Goal: Information Seeking & Learning: Learn about a topic

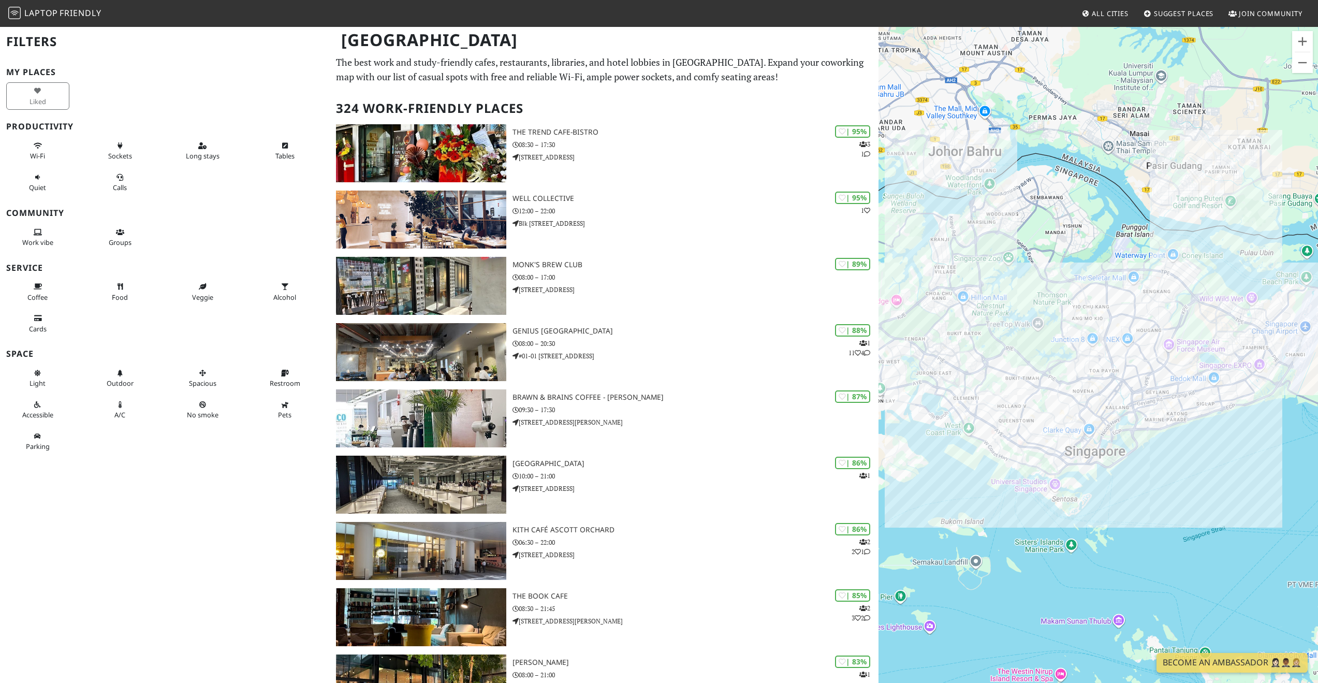
drag, startPoint x: 1123, startPoint y: 435, endPoint x: 1037, endPoint y: 449, distance: 87.0
click at [1038, 452] on div at bounding box center [1097, 367] width 439 height 683
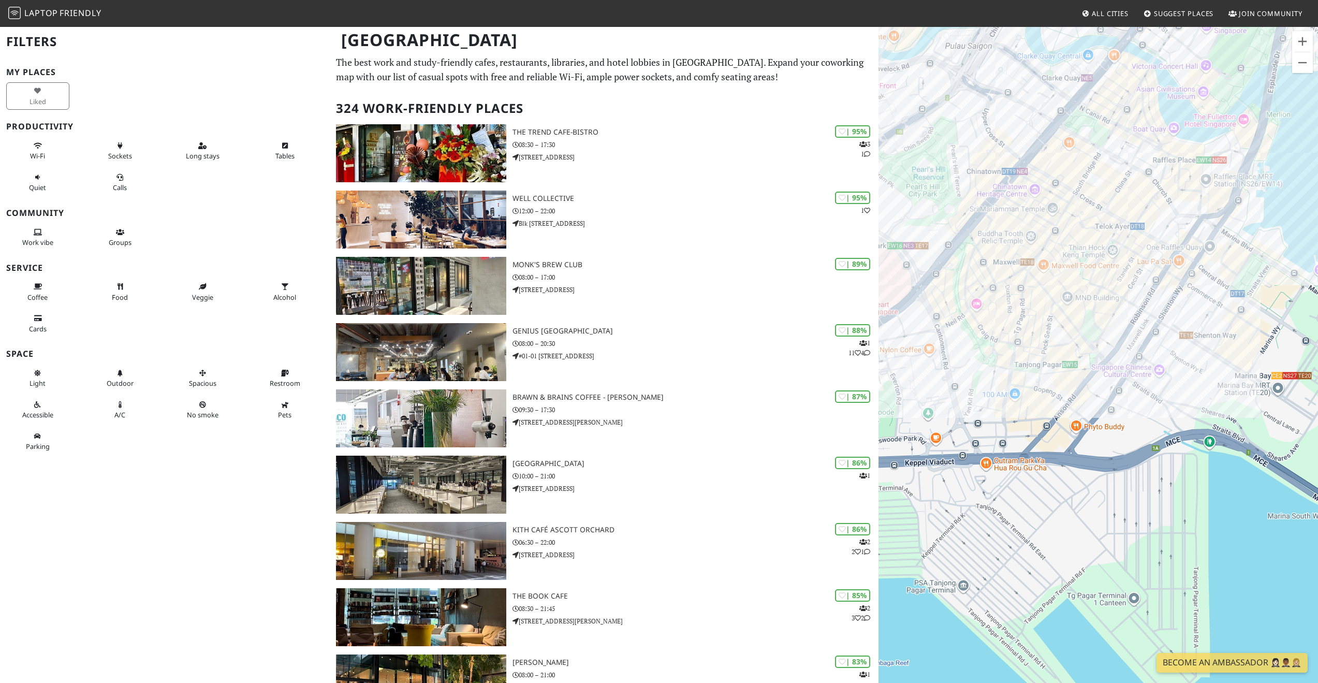
drag, startPoint x: 1142, startPoint y: 400, endPoint x: 1134, endPoint y: 491, distance: 91.4
click at [1128, 488] on div at bounding box center [1097, 367] width 439 height 683
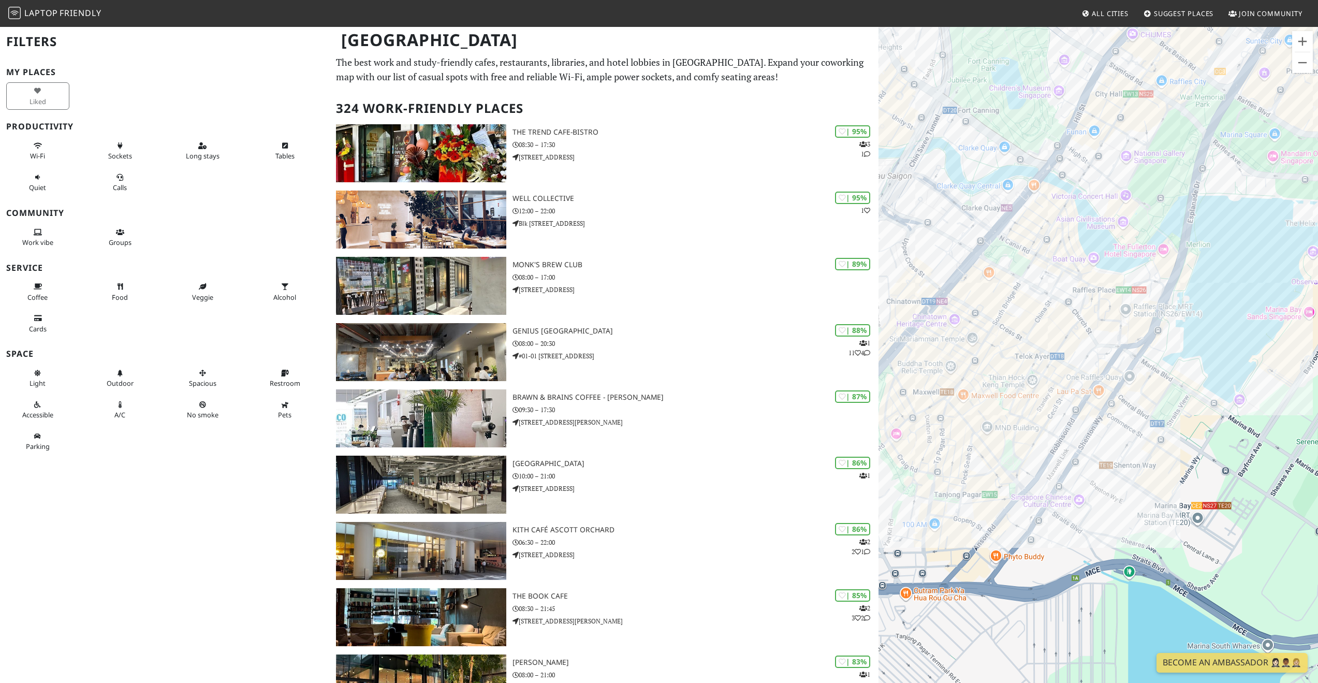
drag, startPoint x: 1193, startPoint y: 342, endPoint x: 1108, endPoint y: 447, distance: 135.5
click at [1108, 447] on div at bounding box center [1097, 367] width 439 height 683
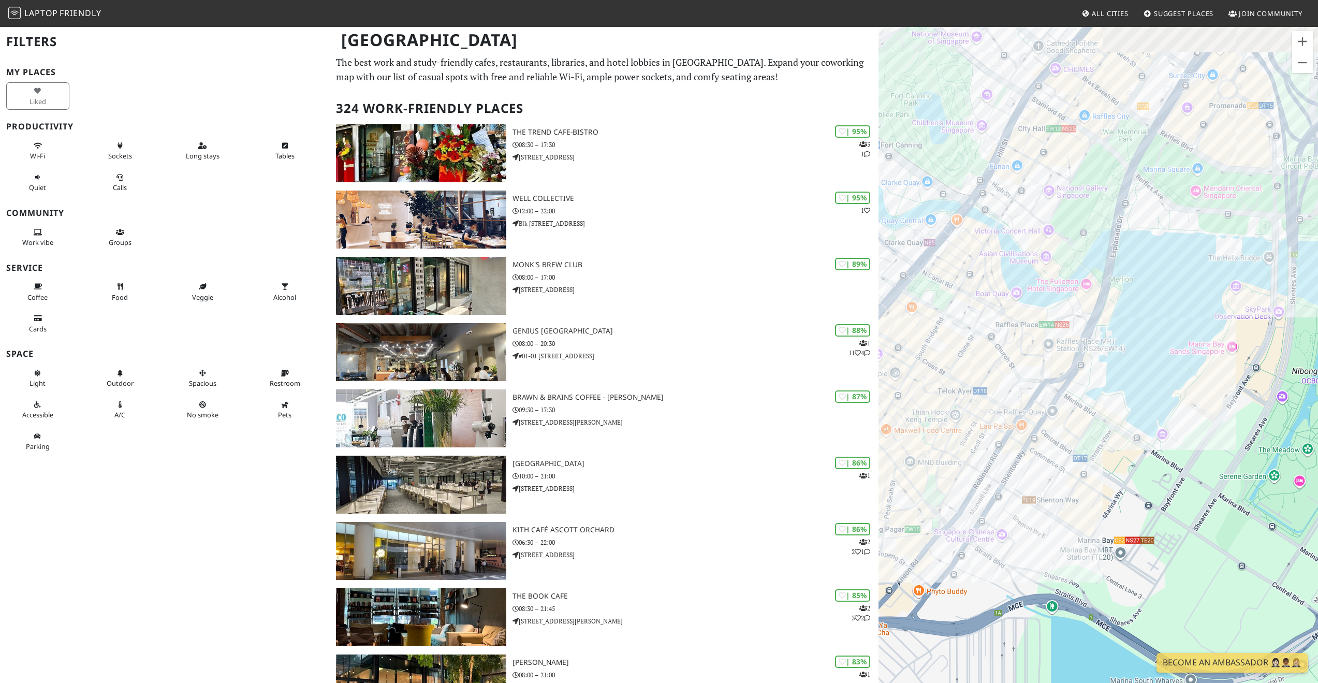
drag, startPoint x: 1192, startPoint y: 366, endPoint x: 1149, endPoint y: 415, distance: 64.9
click at [984, 431] on div at bounding box center [1097, 367] width 439 height 683
click at [1039, 414] on div at bounding box center [1097, 367] width 439 height 683
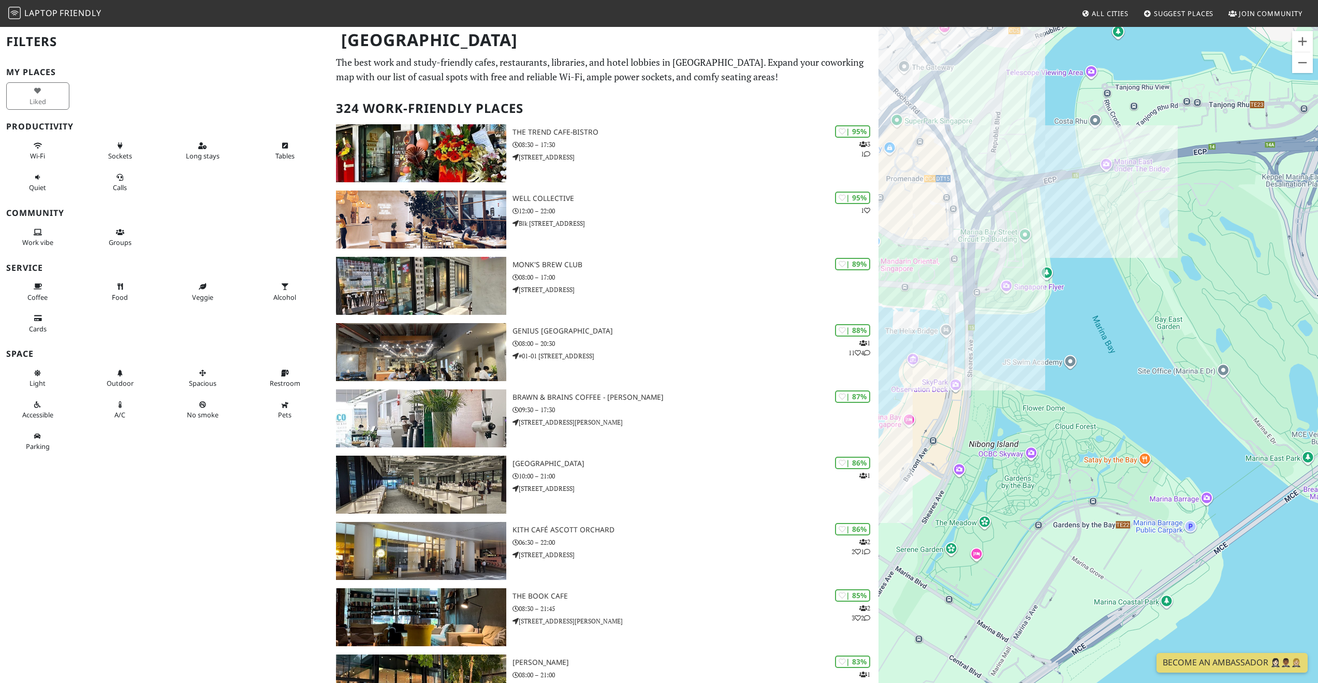
drag, startPoint x: 1001, startPoint y: 428, endPoint x: 1150, endPoint y: 383, distance: 156.1
click at [1150, 383] on div at bounding box center [1097, 367] width 439 height 683
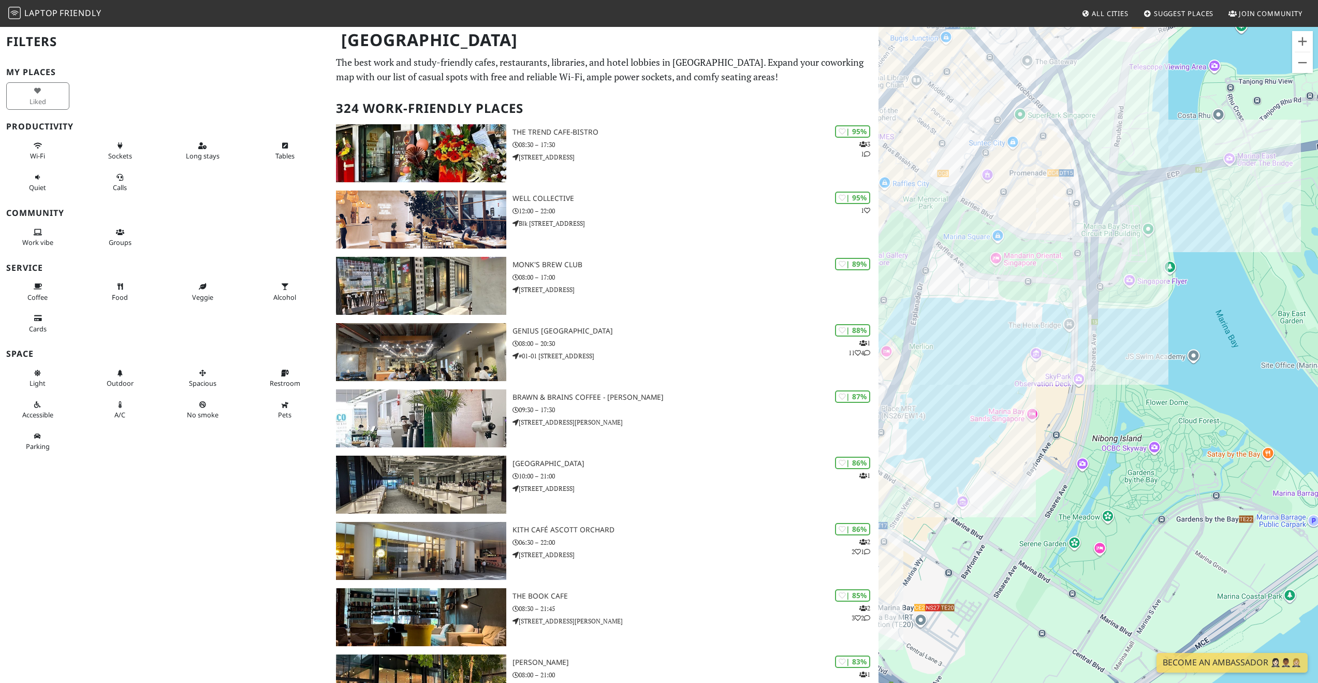
drag, startPoint x: 963, startPoint y: 436, endPoint x: 1086, endPoint y: 430, distance: 123.3
click at [1086, 430] on div at bounding box center [1097, 367] width 439 height 683
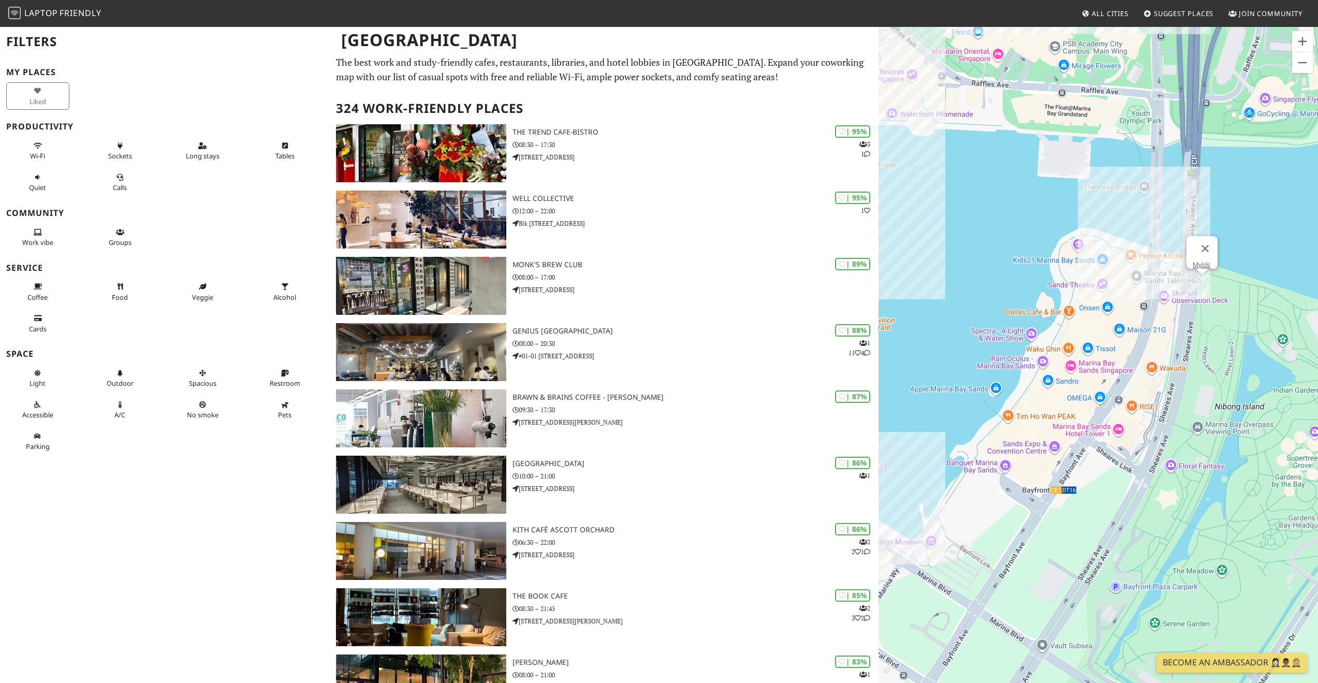
click at [1201, 283] on div "Mylo's" at bounding box center [1097, 367] width 439 height 683
click at [1207, 284] on div "[PERSON_NAME]'s [PERSON_NAME]'s" at bounding box center [1097, 367] width 439 height 683
click at [1201, 261] on link "Mylo's" at bounding box center [1202, 265] width 18 height 8
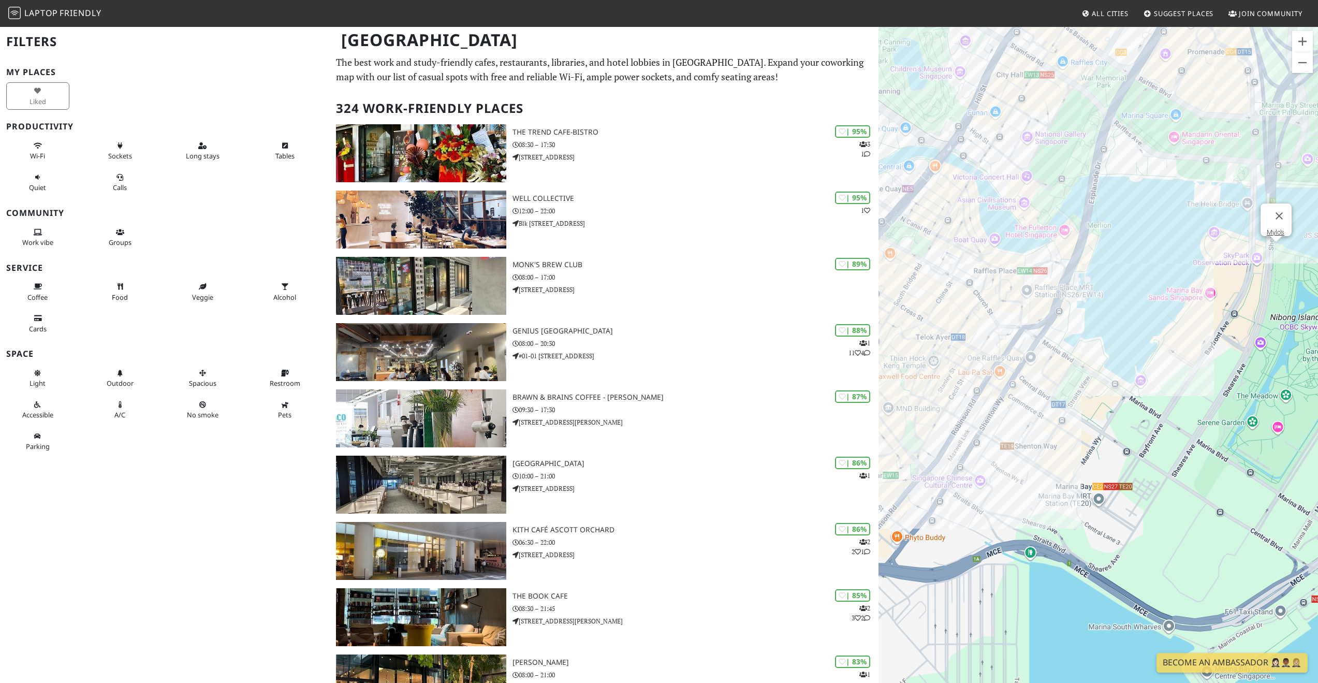
drag, startPoint x: 1090, startPoint y: 509, endPoint x: 1226, endPoint y: 359, distance: 202.7
click at [1226, 359] on div "Mylo's" at bounding box center [1097, 367] width 439 height 683
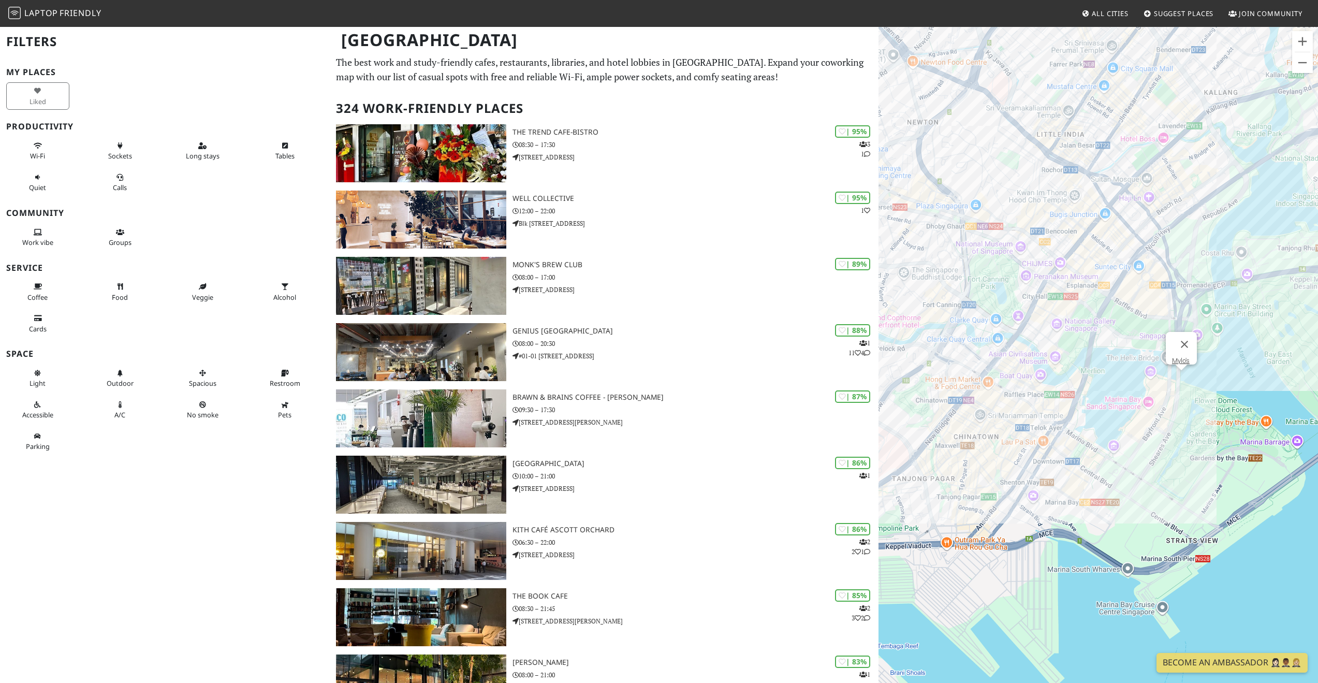
drag, startPoint x: 1143, startPoint y: 237, endPoint x: 1119, endPoint y: 406, distance: 171.6
click at [1119, 406] on div "Mylo's" at bounding box center [1097, 367] width 439 height 683
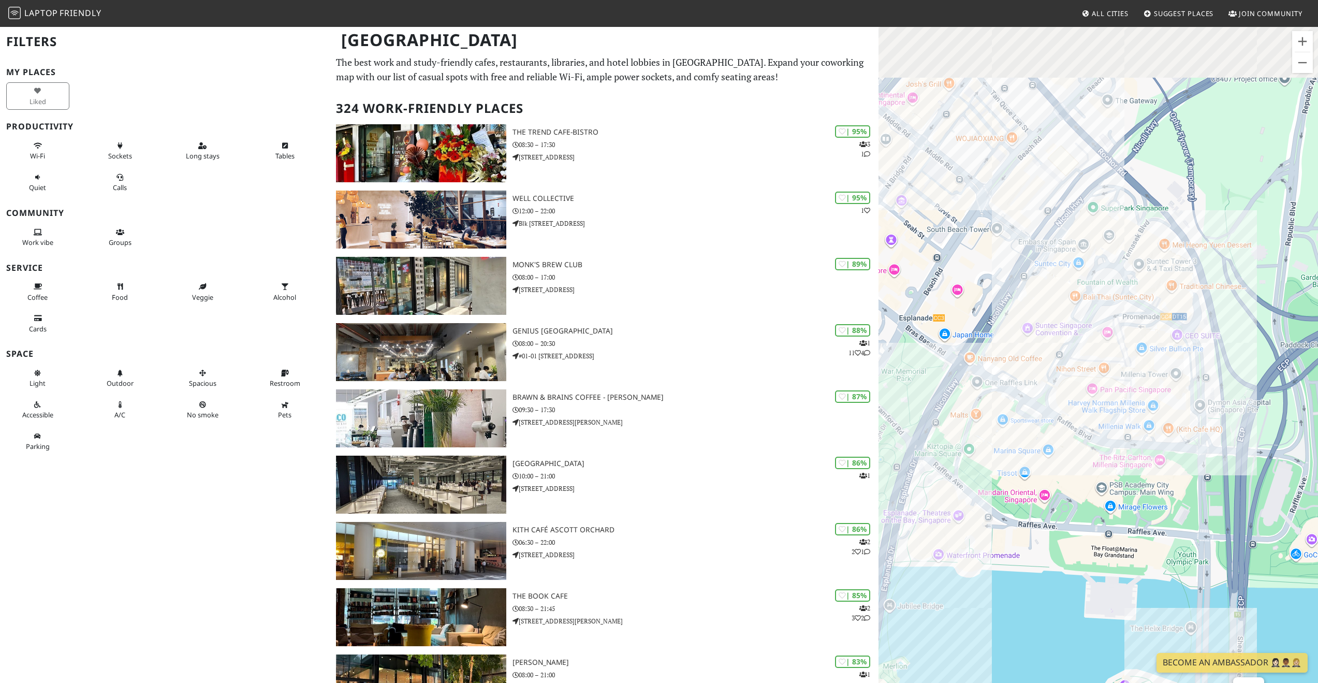
drag, startPoint x: 1152, startPoint y: 303, endPoint x: 1073, endPoint y: 492, distance: 204.7
click at [1075, 490] on div "Mylo's" at bounding box center [1097, 367] width 439 height 683
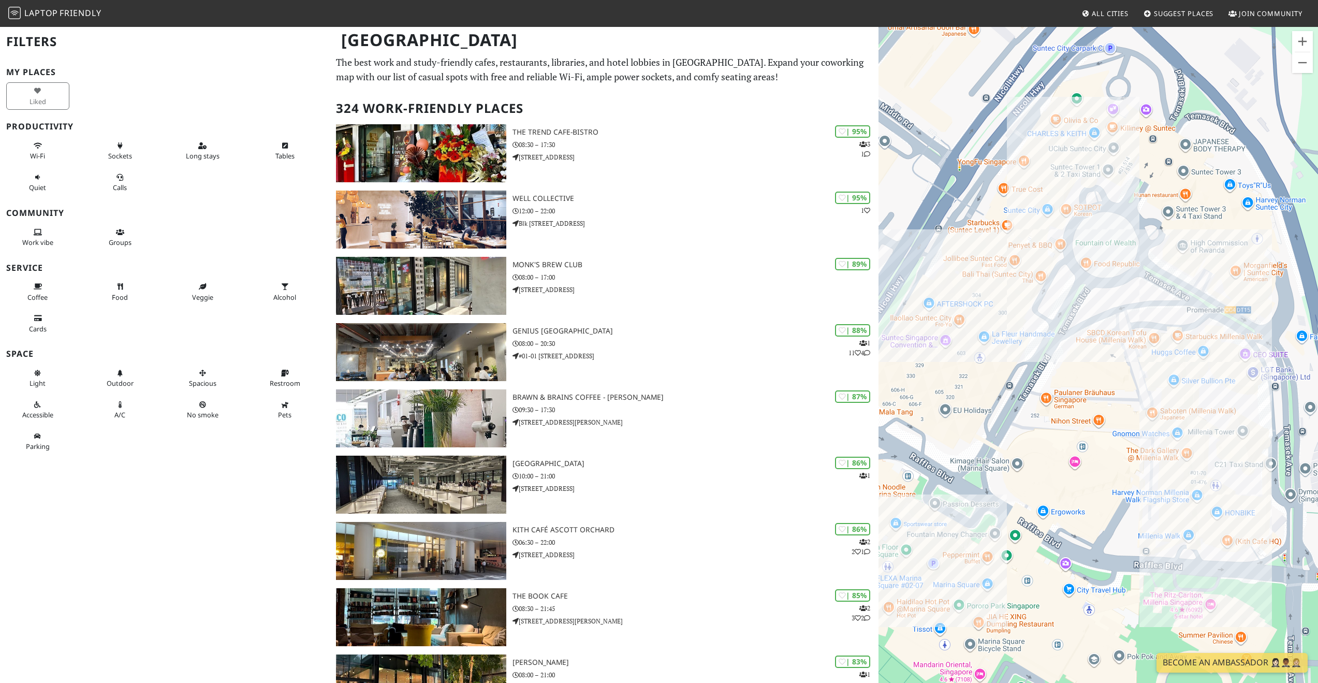
drag, startPoint x: 992, startPoint y: 369, endPoint x: 1056, endPoint y: 397, distance: 70.2
click at [1056, 397] on div "Mylo's" at bounding box center [1097, 367] width 439 height 683
click at [1029, 281] on div "Mylo's" at bounding box center [1097, 367] width 439 height 683
click at [1191, 366] on div "Shake Shake in a Tub @ Suntec City [PERSON_NAME] & Dough @ [GEOGRAPHIC_DATA]" at bounding box center [1097, 367] width 439 height 683
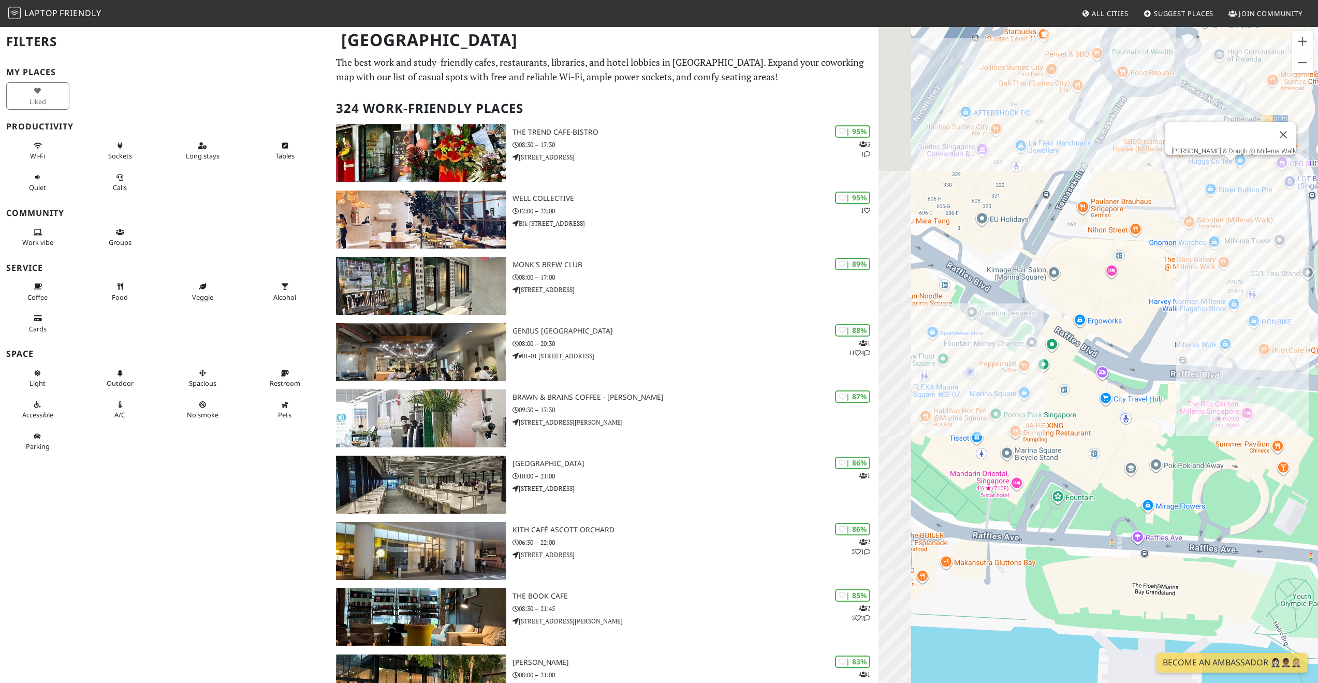
drag, startPoint x: 1131, startPoint y: 483, endPoint x: 1158, endPoint y: 322, distance: 163.4
click at [1158, 322] on div "[PERSON_NAME] & Dough @ Millenia Walk" at bounding box center [1097, 367] width 439 height 683
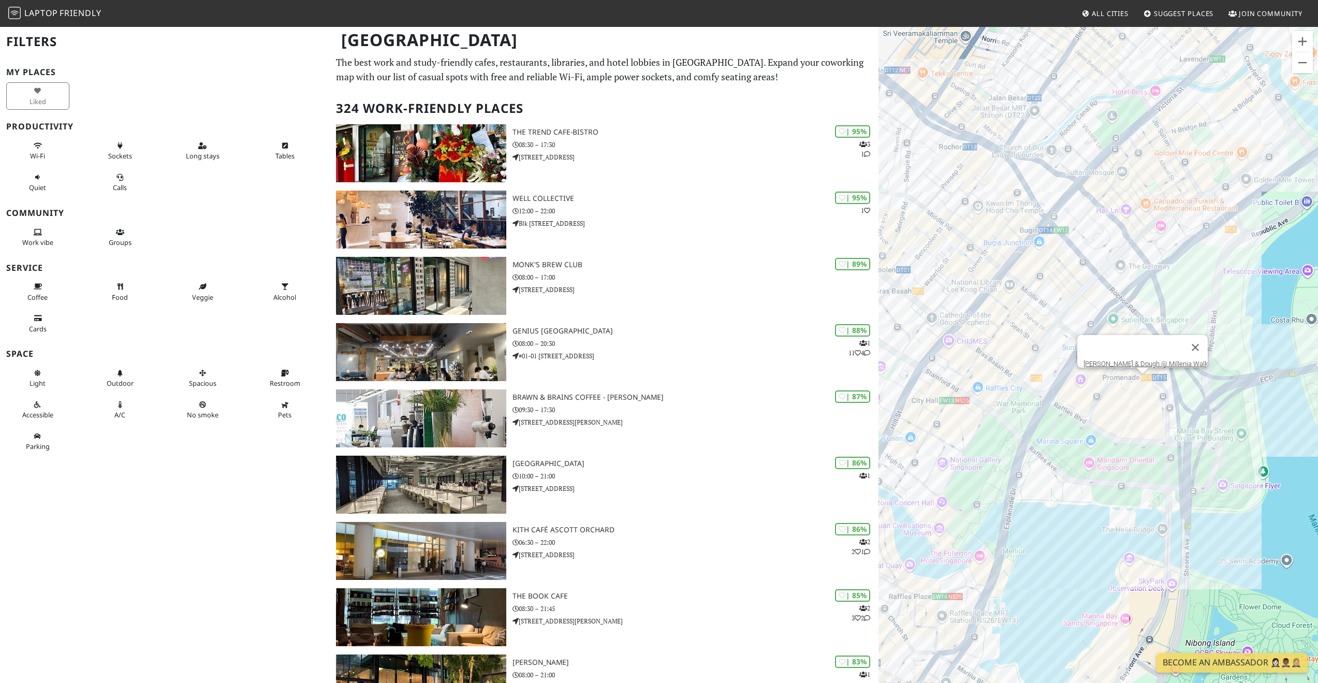
drag, startPoint x: 1105, startPoint y: 567, endPoint x: 1079, endPoint y: 446, distance: 124.4
click at [1122, 506] on div "[PERSON_NAME] & Dough @ Millenia Walk" at bounding box center [1097, 367] width 439 height 683
click at [1079, 446] on div "[PERSON_NAME] & Dough @ Millenia Walk" at bounding box center [1097, 367] width 439 height 683
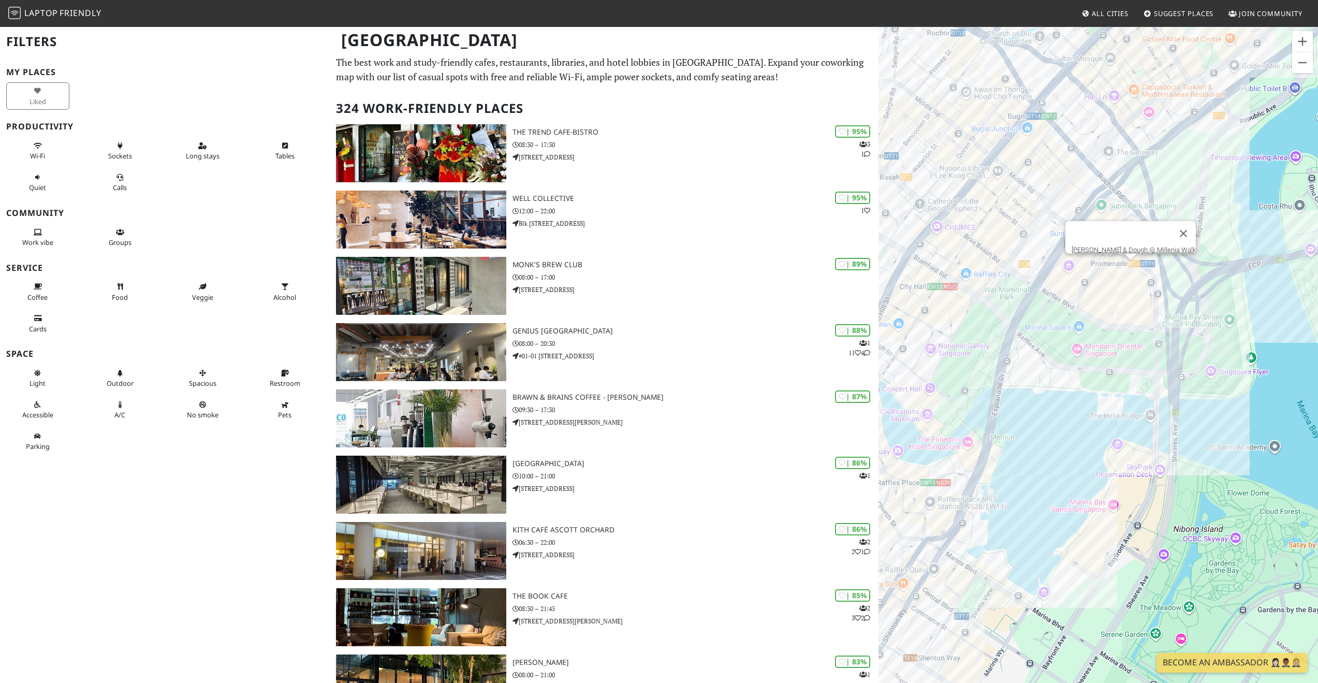
drag, startPoint x: 1085, startPoint y: 496, endPoint x: 1073, endPoint y: 383, distance: 114.6
click at [1073, 383] on div "[PERSON_NAME] & Dough @ Millenia Walk" at bounding box center [1097, 367] width 439 height 683
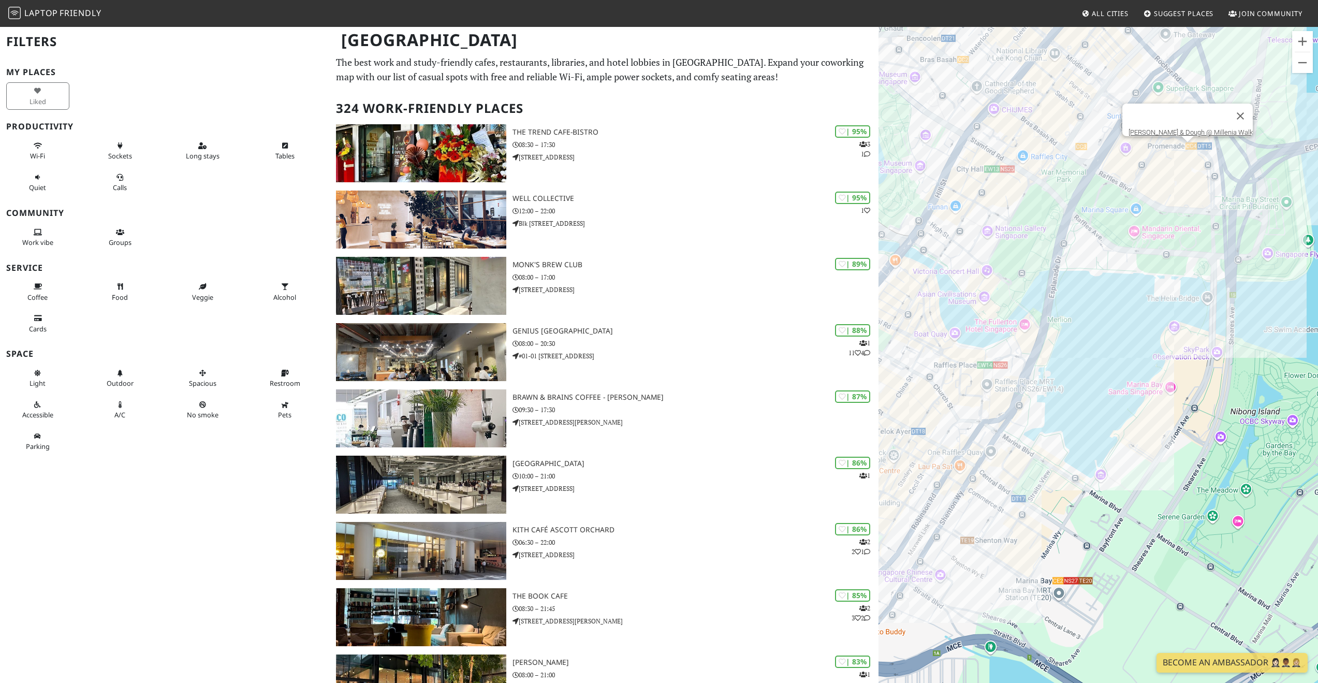
drag, startPoint x: 1061, startPoint y: 438, endPoint x: 1121, endPoint y: 322, distance: 129.9
click at [1121, 322] on div "[PERSON_NAME] & Dough @ Millenia Walk" at bounding box center [1097, 367] width 439 height 683
click at [120, 143] on icon at bounding box center [120, 146] width 8 height 7
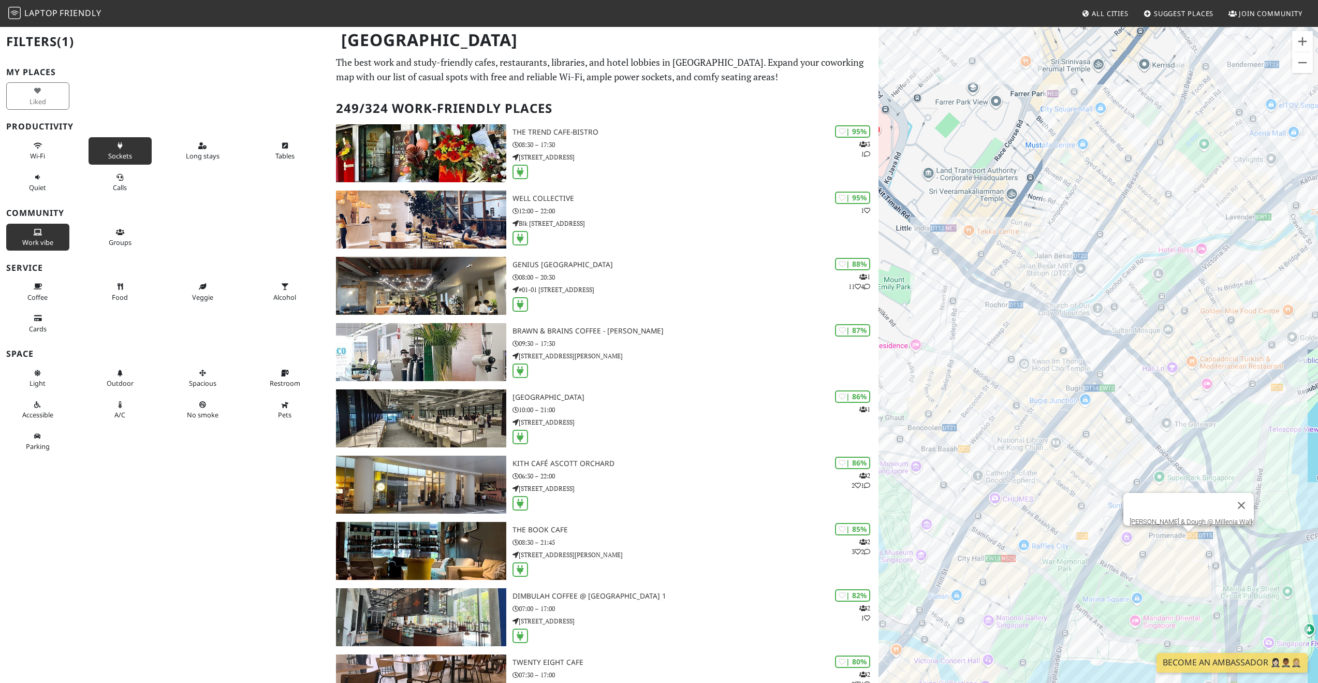
click at [41, 231] on icon at bounding box center [38, 232] width 8 height 7
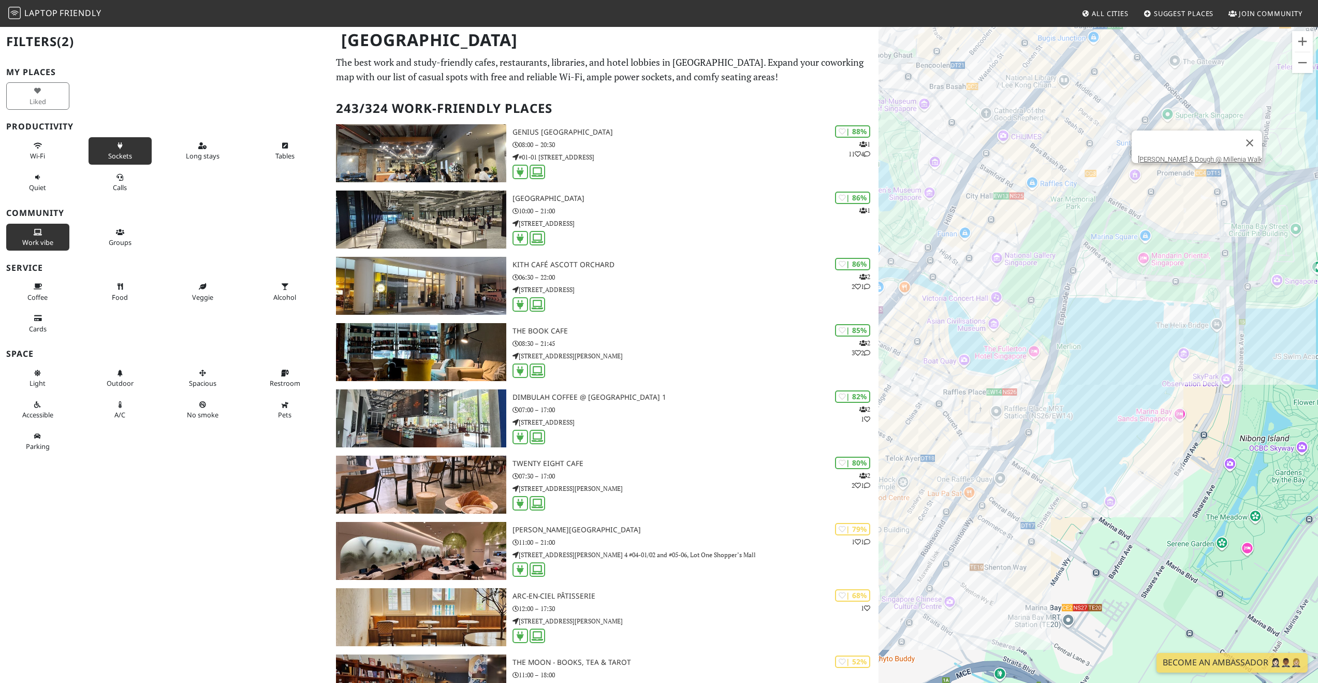
drag, startPoint x: 1195, startPoint y: 525, endPoint x: 1211, endPoint y: 323, distance: 202.5
click at [1211, 323] on div "[PERSON_NAME] & Dough @ Millenia Walk" at bounding box center [1097, 367] width 439 height 683
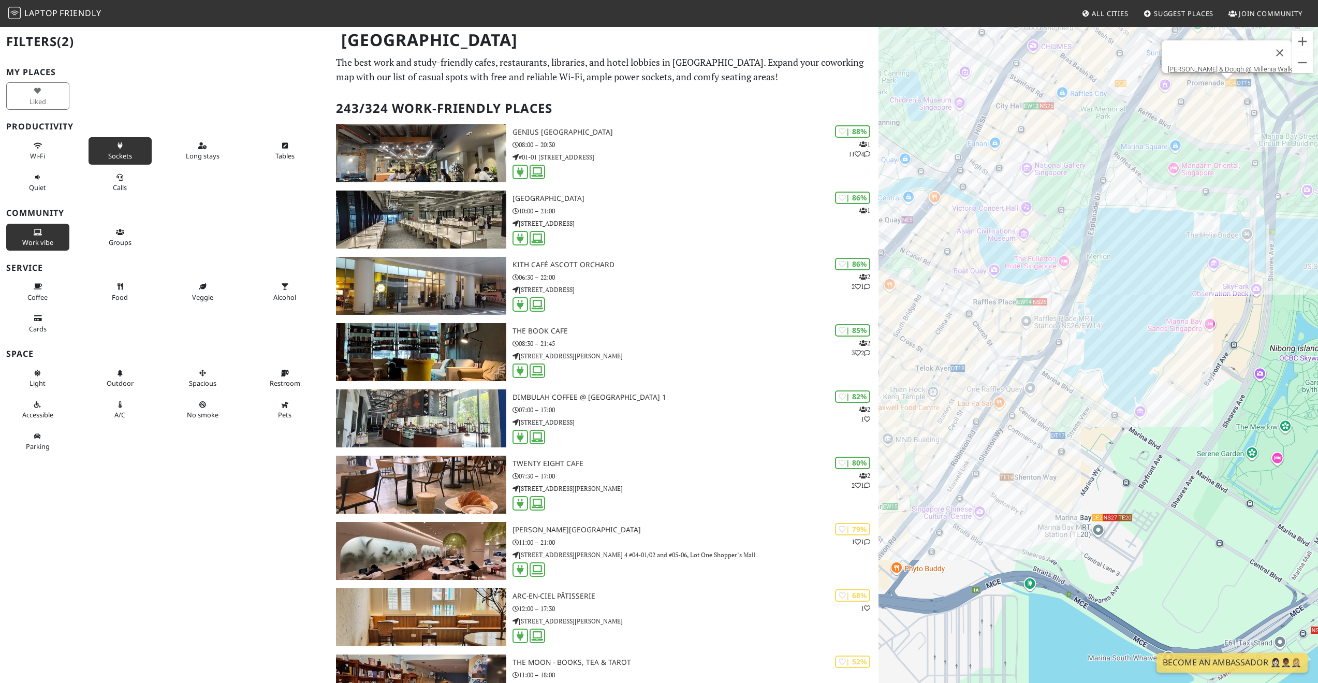
drag, startPoint x: 1126, startPoint y: 525, endPoint x: 1223, endPoint y: 374, distance: 179.6
click at [1223, 374] on div "[PERSON_NAME] & Dough @ Millenia Walk" at bounding box center [1097, 367] width 439 height 683
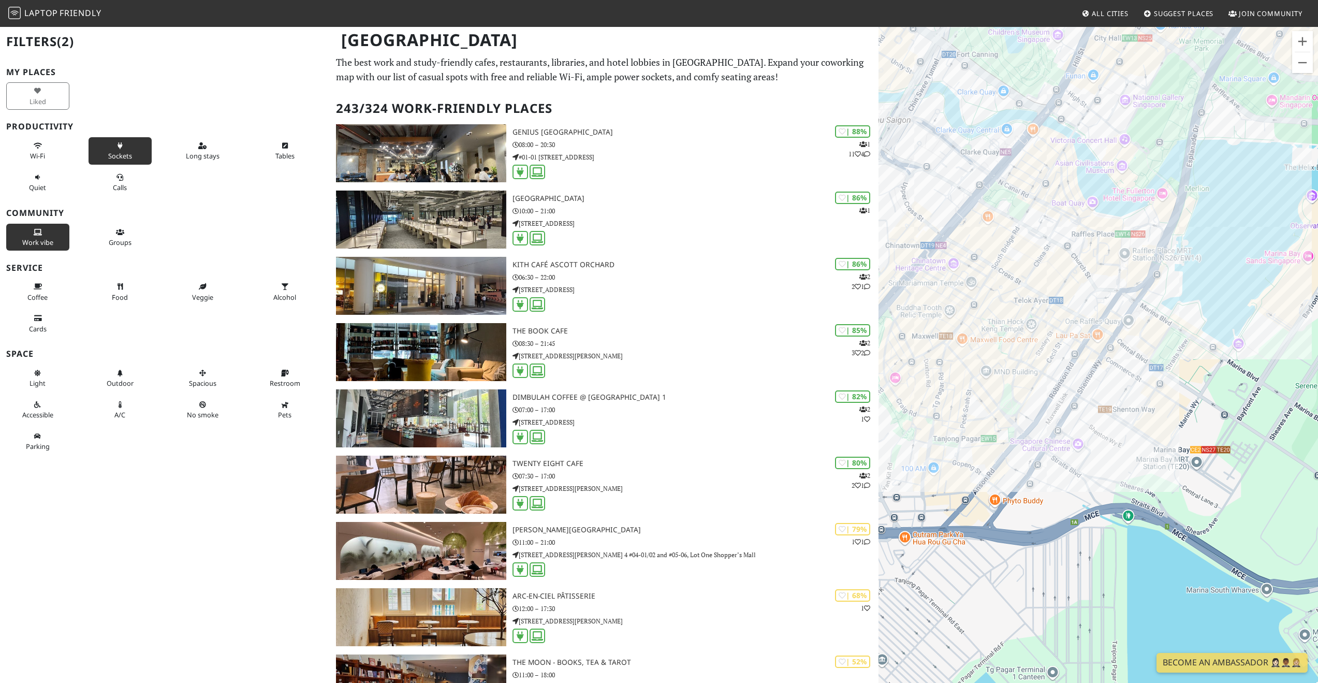
drag, startPoint x: 1166, startPoint y: 340, endPoint x: 1153, endPoint y: 384, distance: 45.9
click at [1153, 384] on div "[PERSON_NAME] & Dough @ Millenia Walk" at bounding box center [1097, 367] width 439 height 683
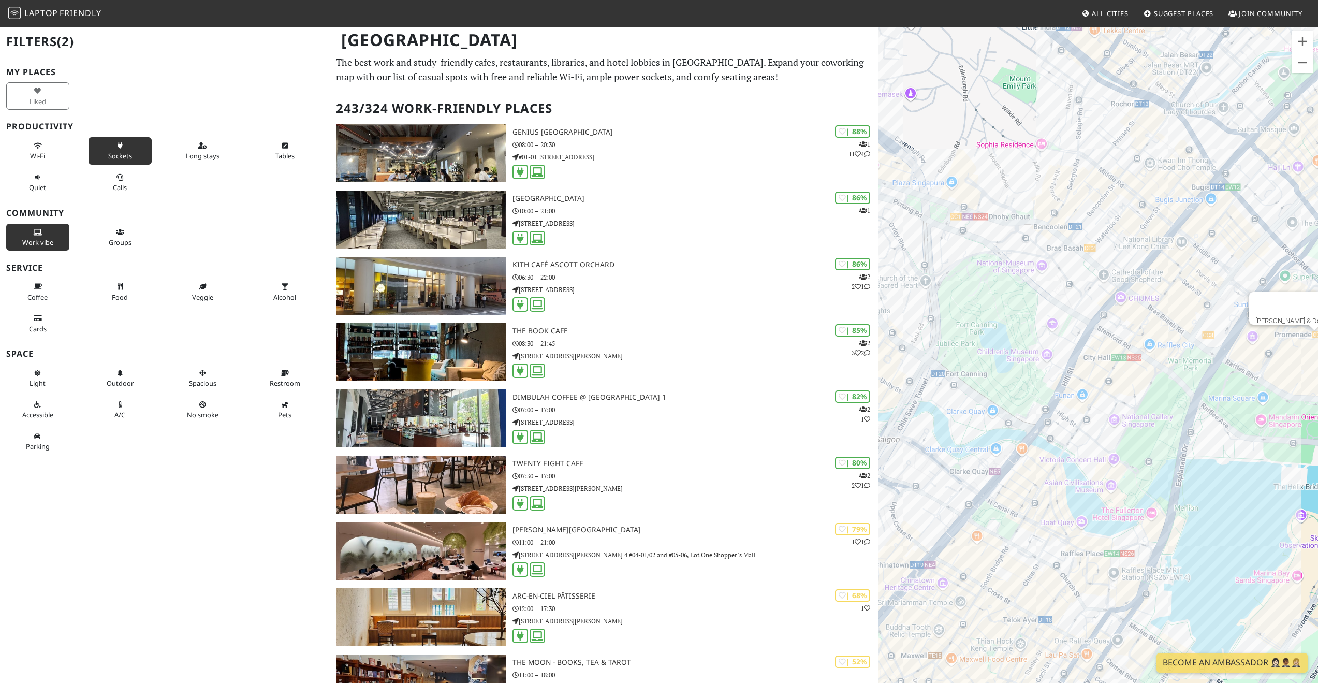
drag, startPoint x: 1166, startPoint y: 160, endPoint x: 1155, endPoint y: 485, distance: 324.7
click at [1155, 485] on div "[PERSON_NAME] & Dough @ Millenia Walk" at bounding box center [1097, 367] width 439 height 683
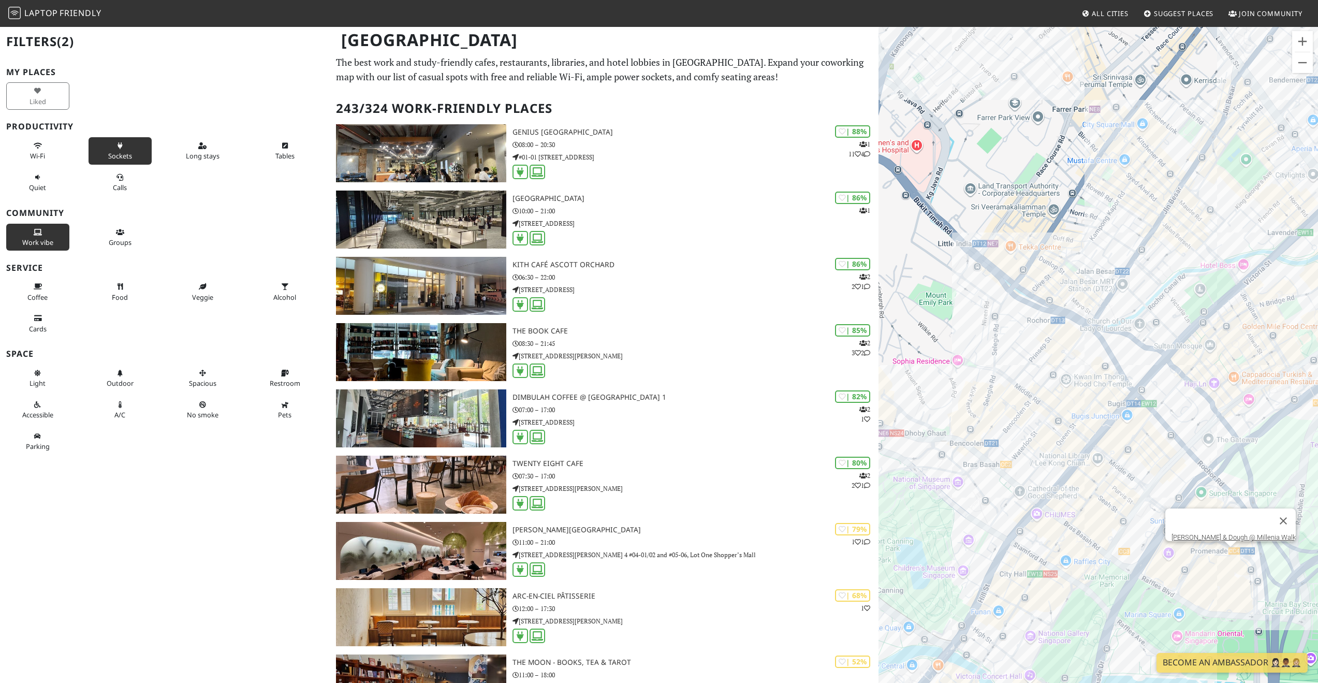
drag, startPoint x: 1065, startPoint y: 246, endPoint x: 1033, endPoint y: 372, distance: 129.4
click at [1033, 372] on div "[PERSON_NAME] & Dough @ Millenia Walk" at bounding box center [1097, 367] width 439 height 683
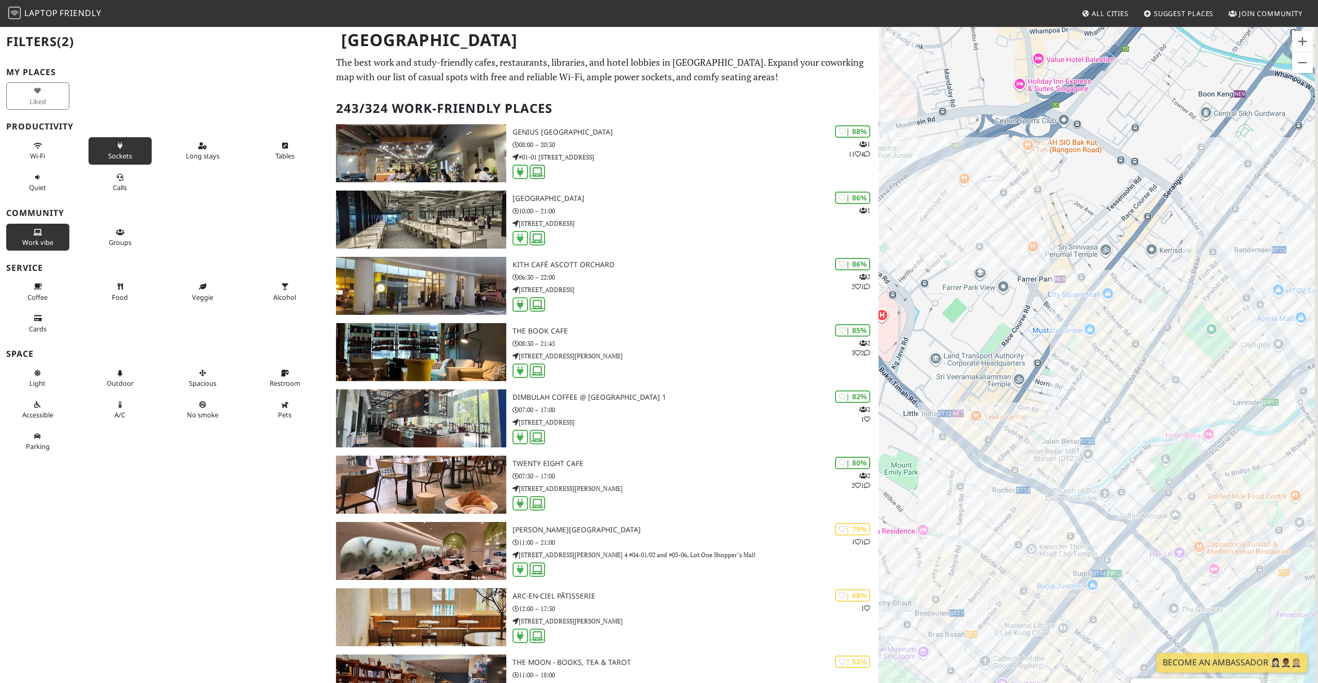
drag, startPoint x: 1103, startPoint y: 239, endPoint x: 1043, endPoint y: 351, distance: 127.6
click at [1044, 353] on div "[PERSON_NAME] & Dough @ Millenia Walk" at bounding box center [1097, 367] width 439 height 683
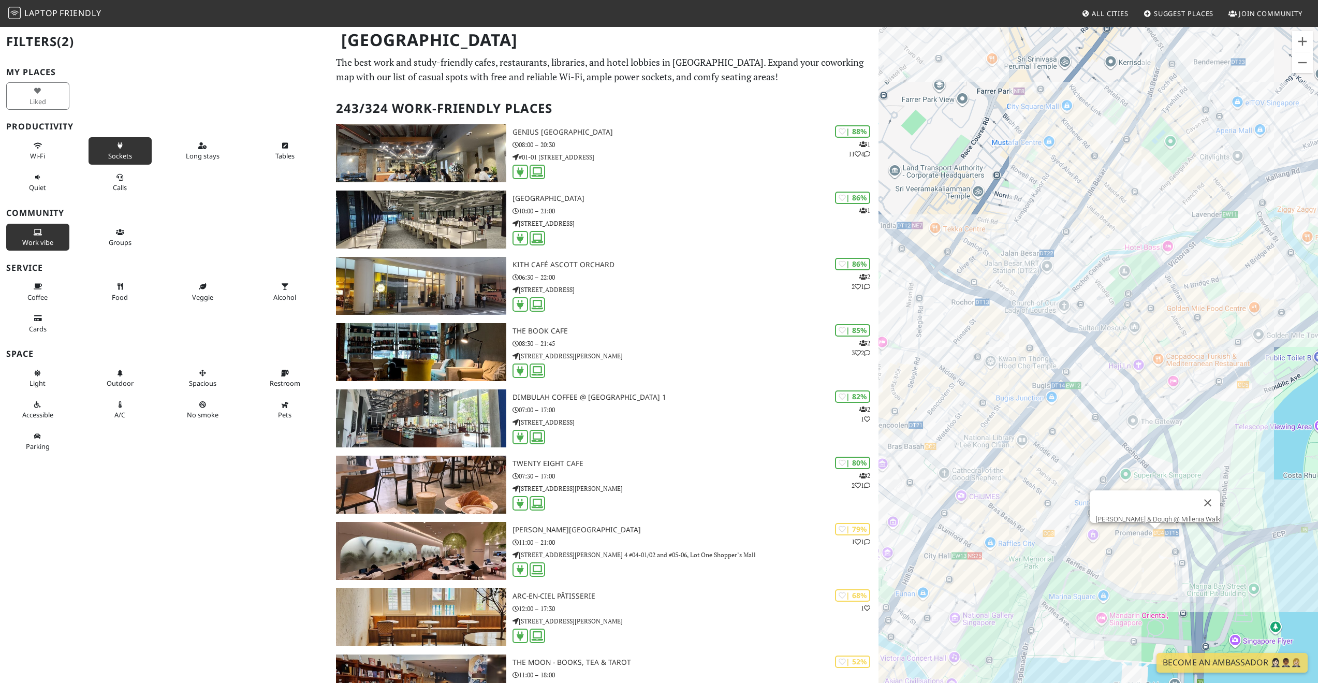
drag, startPoint x: 1150, startPoint y: 462, endPoint x: 1141, endPoint y: 326, distance: 136.4
click at [1141, 326] on div "[PERSON_NAME] & Dough @ Millenia Walk" at bounding box center [1097, 367] width 439 height 683
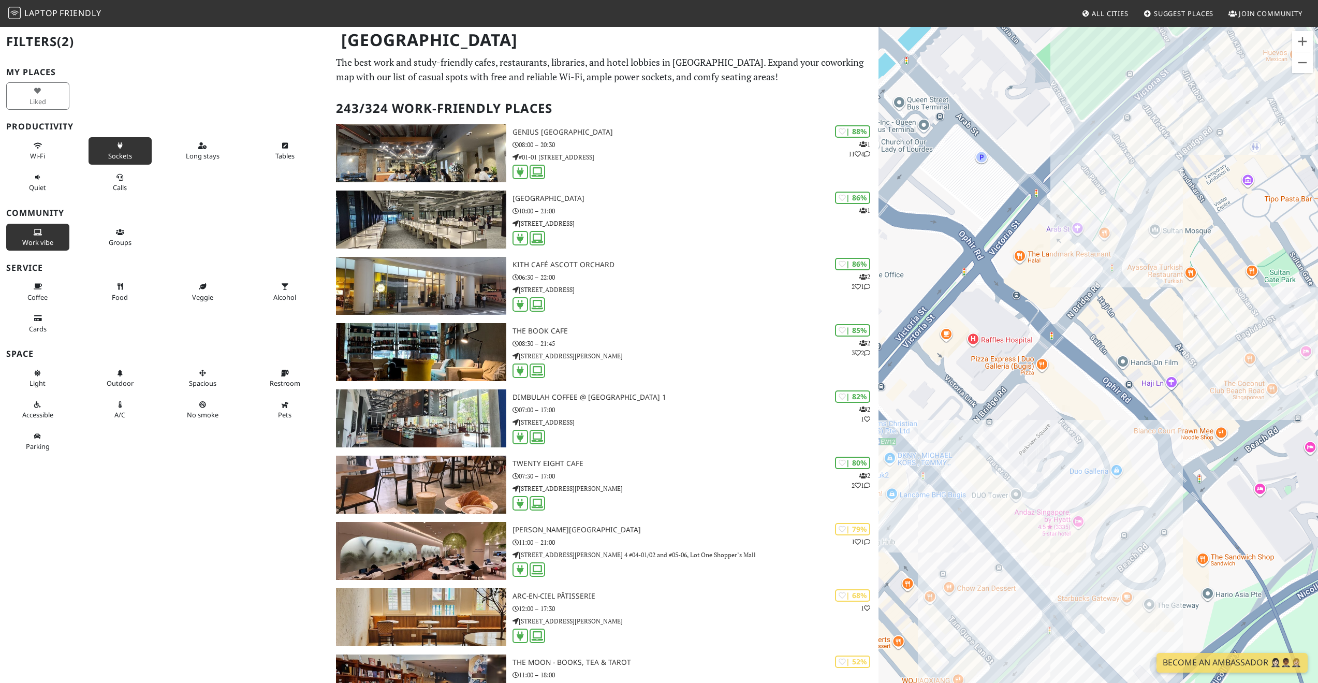
click at [1241, 194] on div "[PERSON_NAME] & Dough @ Millenia Walk" at bounding box center [1097, 367] width 439 height 683
drag, startPoint x: 1113, startPoint y: 362, endPoint x: 1243, endPoint y: 115, distance: 279.5
click at [1243, 115] on div "[PERSON_NAME] & Dough @ Millenia Walk" at bounding box center [1097, 367] width 439 height 683
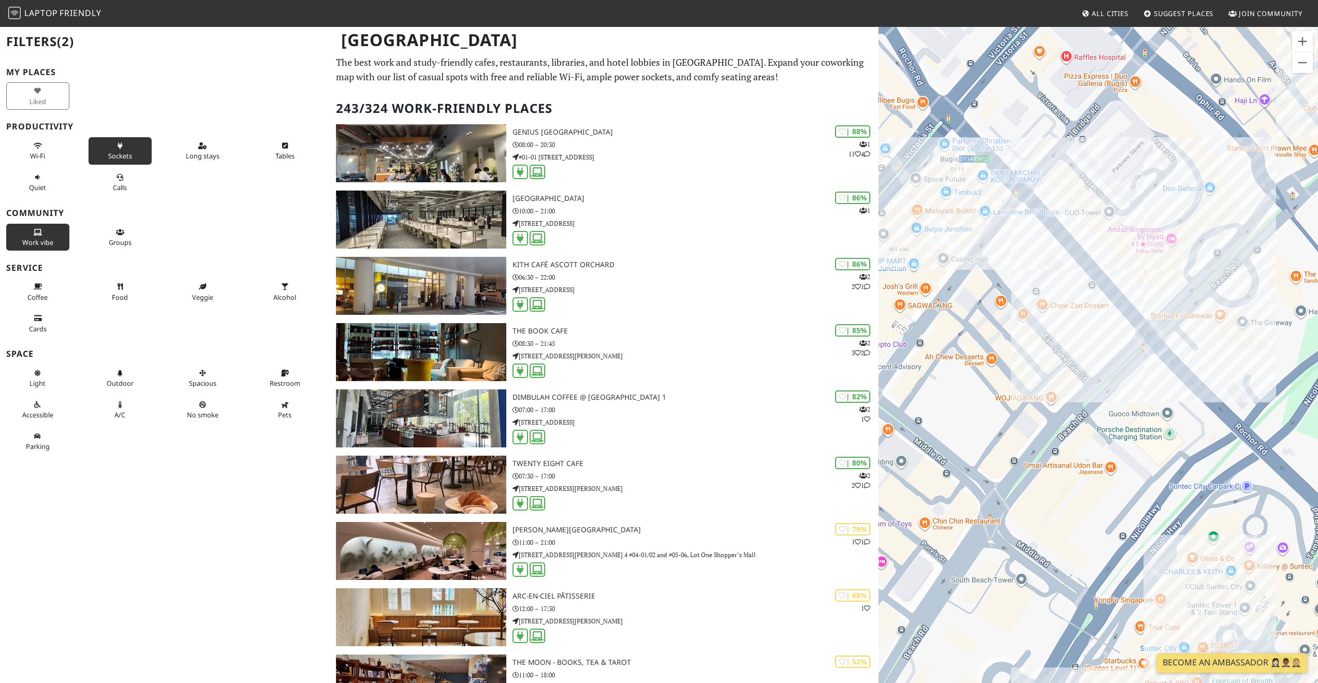
drag, startPoint x: 997, startPoint y: 552, endPoint x: 1090, endPoint y: 270, distance: 297.6
click at [1090, 270] on div "[PERSON_NAME] & Dough @ Millenia Walk" at bounding box center [1097, 367] width 439 height 683
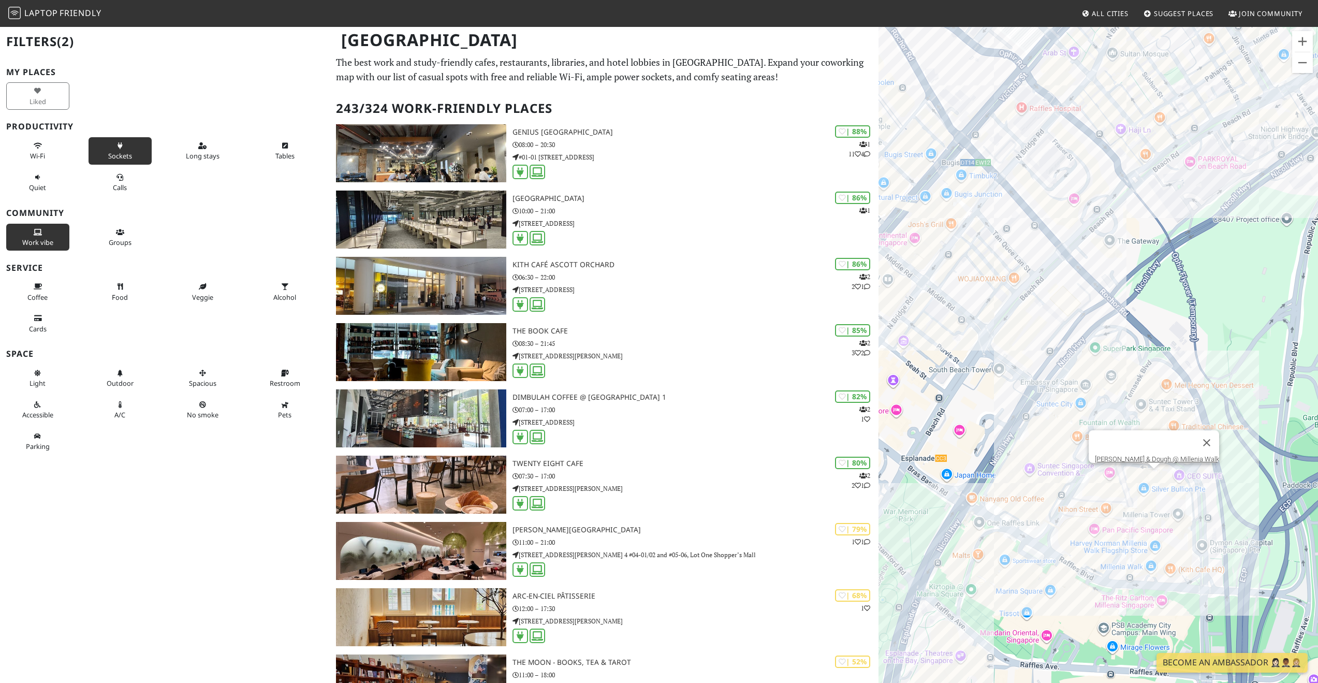
drag, startPoint x: 1177, startPoint y: 397, endPoint x: 1123, endPoint y: 336, distance: 81.0
click at [1123, 336] on div "[PERSON_NAME] & Dough @ Millenia Walk" at bounding box center [1097, 367] width 439 height 683
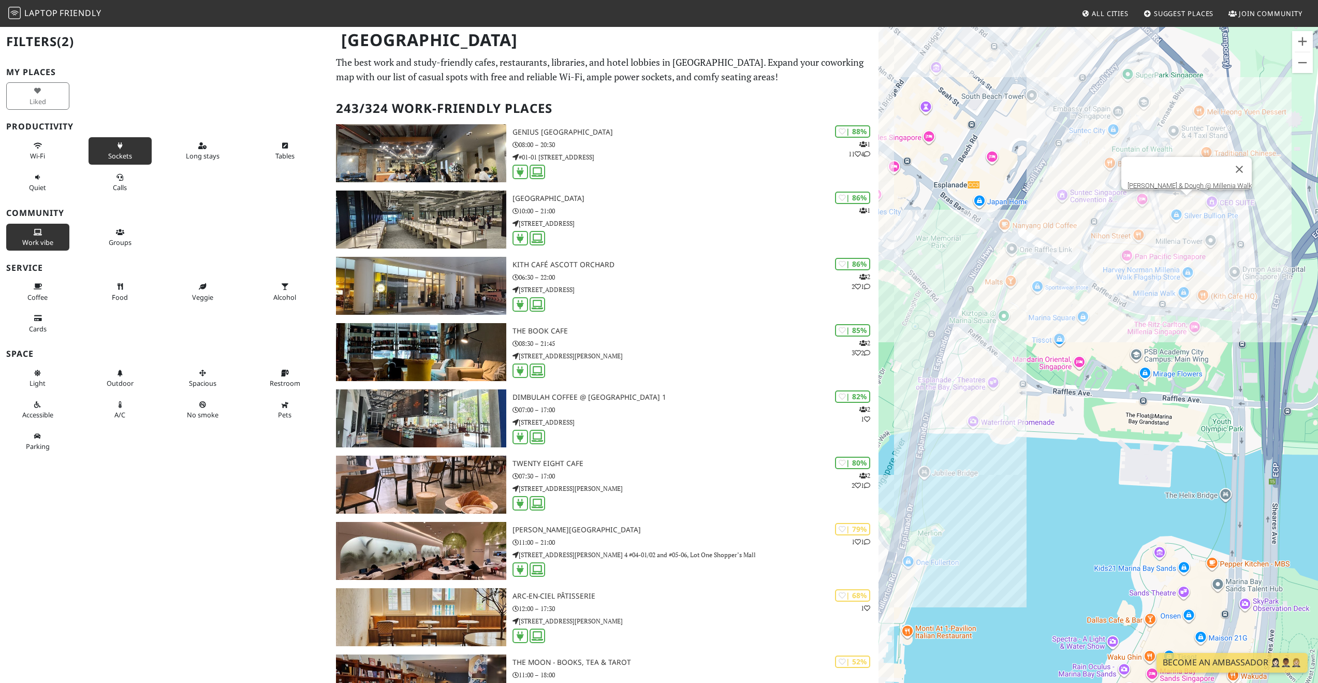
drag, startPoint x: 1062, startPoint y: 569, endPoint x: 1103, endPoint y: 245, distance: 326.6
click at [1103, 245] on div "[PERSON_NAME] & Dough @ Millenia Walk" at bounding box center [1097, 367] width 439 height 683
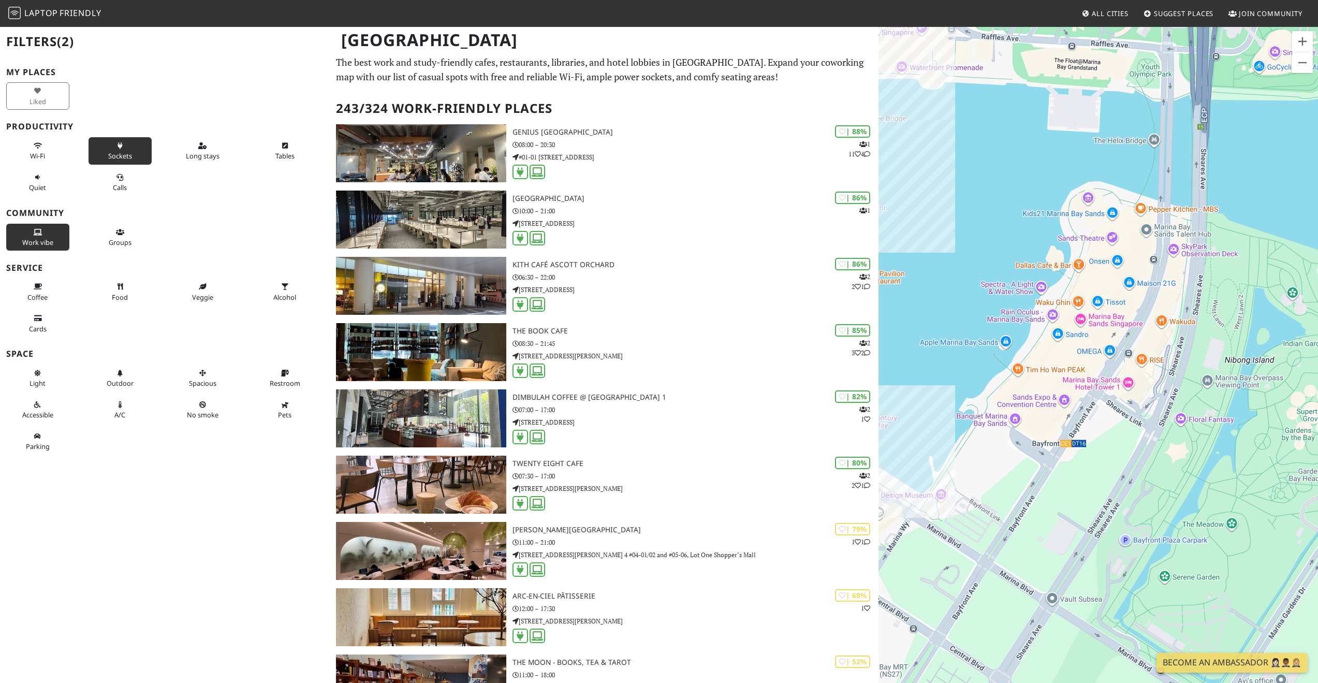
drag, startPoint x: 1068, startPoint y: 542, endPoint x: 980, endPoint y: 250, distance: 305.8
click at [980, 251] on div "[PERSON_NAME] & Dough @ Millenia Walk" at bounding box center [1097, 367] width 439 height 683
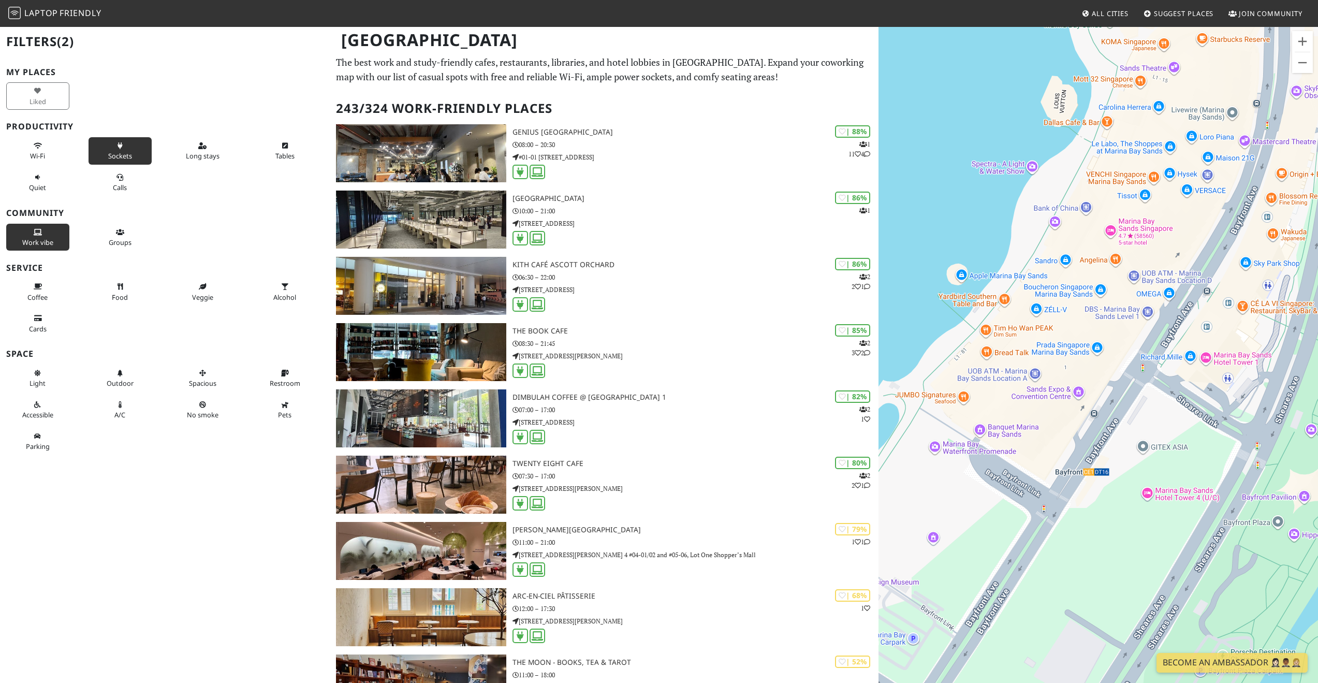
click at [1067, 126] on div "[PERSON_NAME] & Dough @ Millenia Walk" at bounding box center [1097, 367] width 439 height 683
click at [1135, 152] on div "[PERSON_NAME] & Dough @ Millenia Walk" at bounding box center [1097, 367] width 439 height 683
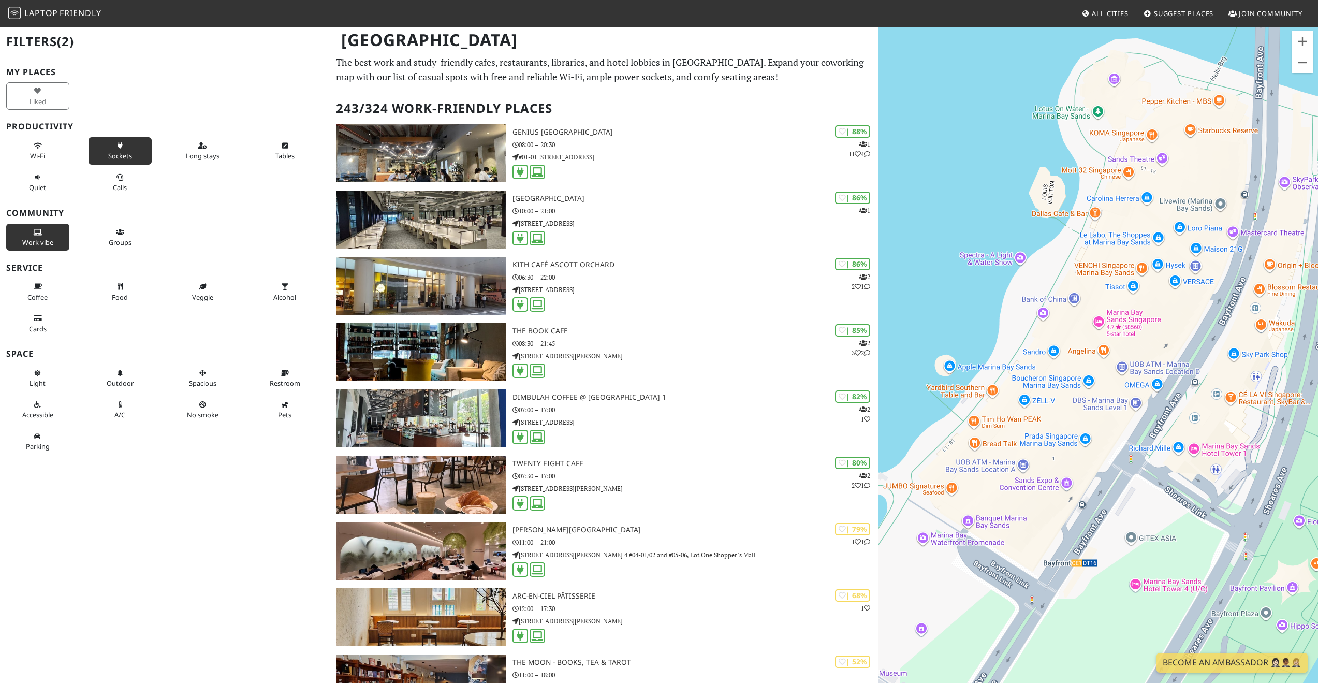
drag, startPoint x: 1094, startPoint y: 204, endPoint x: 1080, endPoint y: 345, distance: 141.4
click at [1080, 344] on div "[PERSON_NAME] & Dough @ Millenia Walk" at bounding box center [1097, 367] width 439 height 683
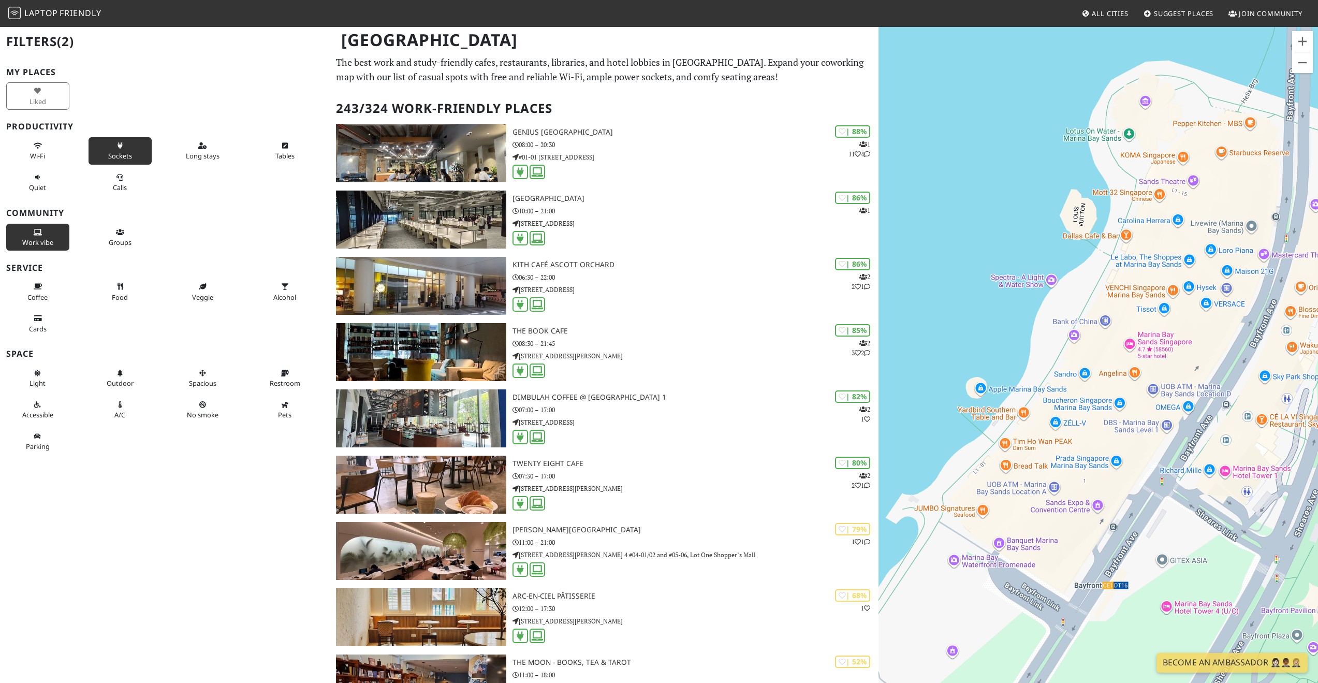
drag, startPoint x: 1039, startPoint y: 581, endPoint x: 1072, endPoint y: 526, distance: 63.7
click at [1072, 526] on div "[PERSON_NAME] & Dough @ Millenia Walk" at bounding box center [1097, 367] width 439 height 683
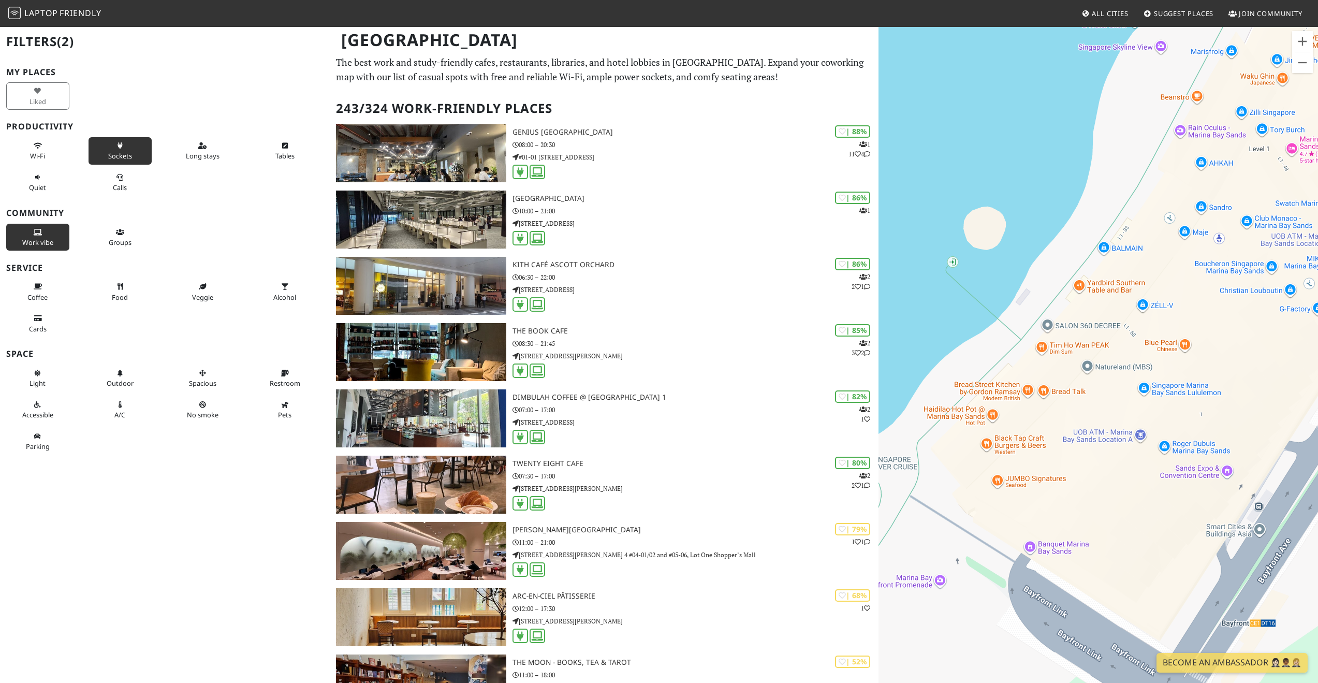
drag, startPoint x: 1107, startPoint y: 478, endPoint x: 1184, endPoint y: 301, distance: 192.9
click at [1184, 301] on div "[PERSON_NAME] & Dough @ Millenia Walk" at bounding box center [1097, 367] width 439 height 683
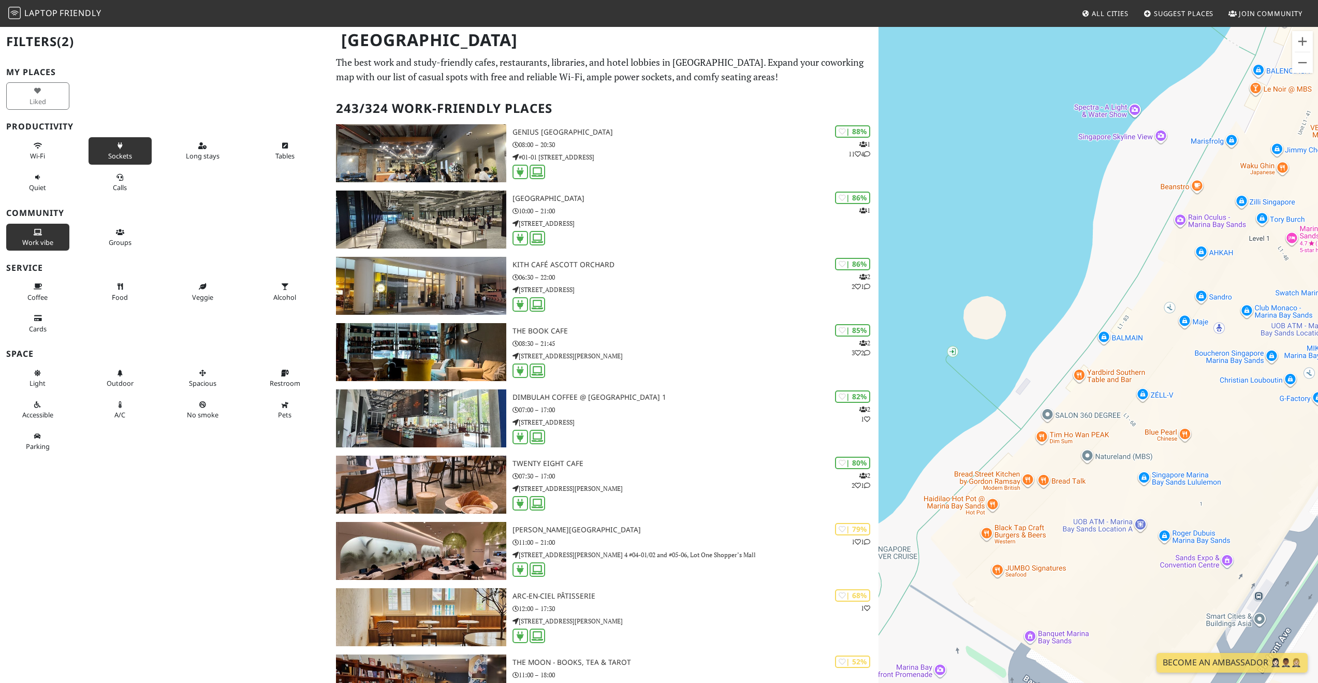
drag, startPoint x: 1164, startPoint y: 323, endPoint x: 1161, endPoint y: 471, distance: 147.6
click at [1161, 471] on div "[PERSON_NAME] & Dough @ Millenia Walk" at bounding box center [1097, 367] width 439 height 683
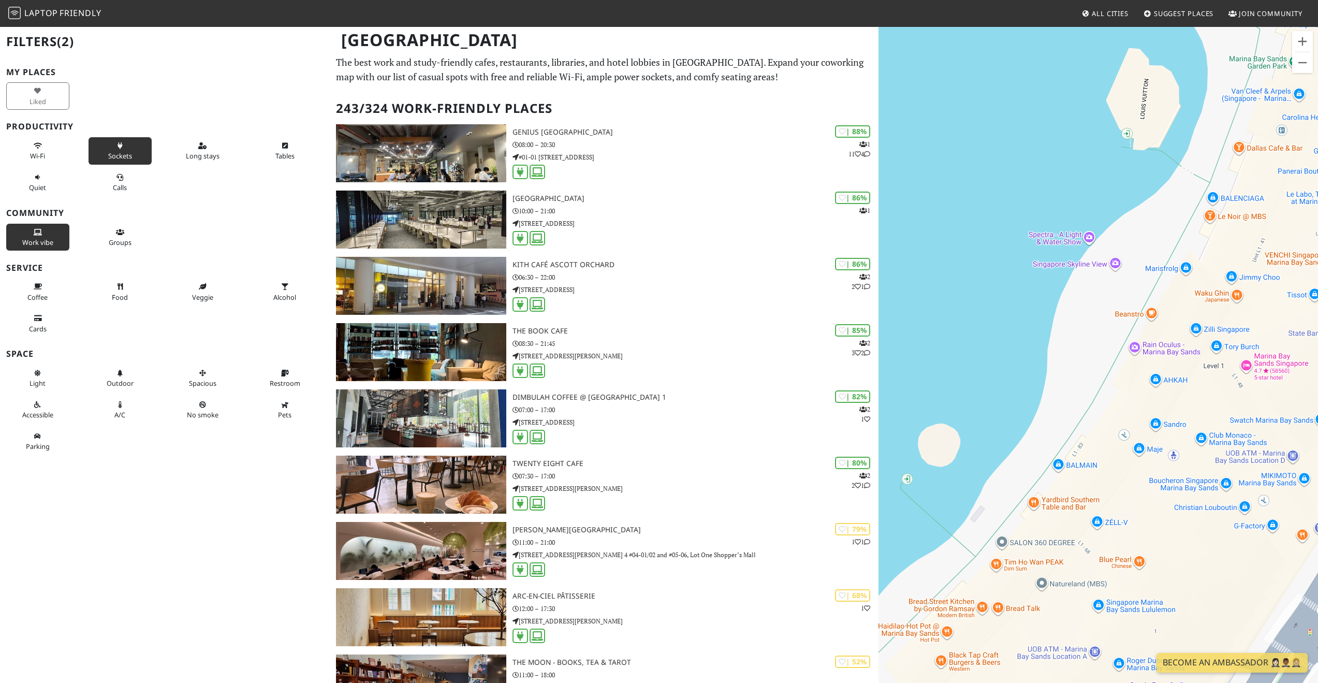
drag, startPoint x: 1187, startPoint y: 433, endPoint x: 1148, endPoint y: 488, distance: 67.1
click at [1148, 488] on div "[PERSON_NAME] & Dough @ Millenia Walk" at bounding box center [1097, 367] width 439 height 683
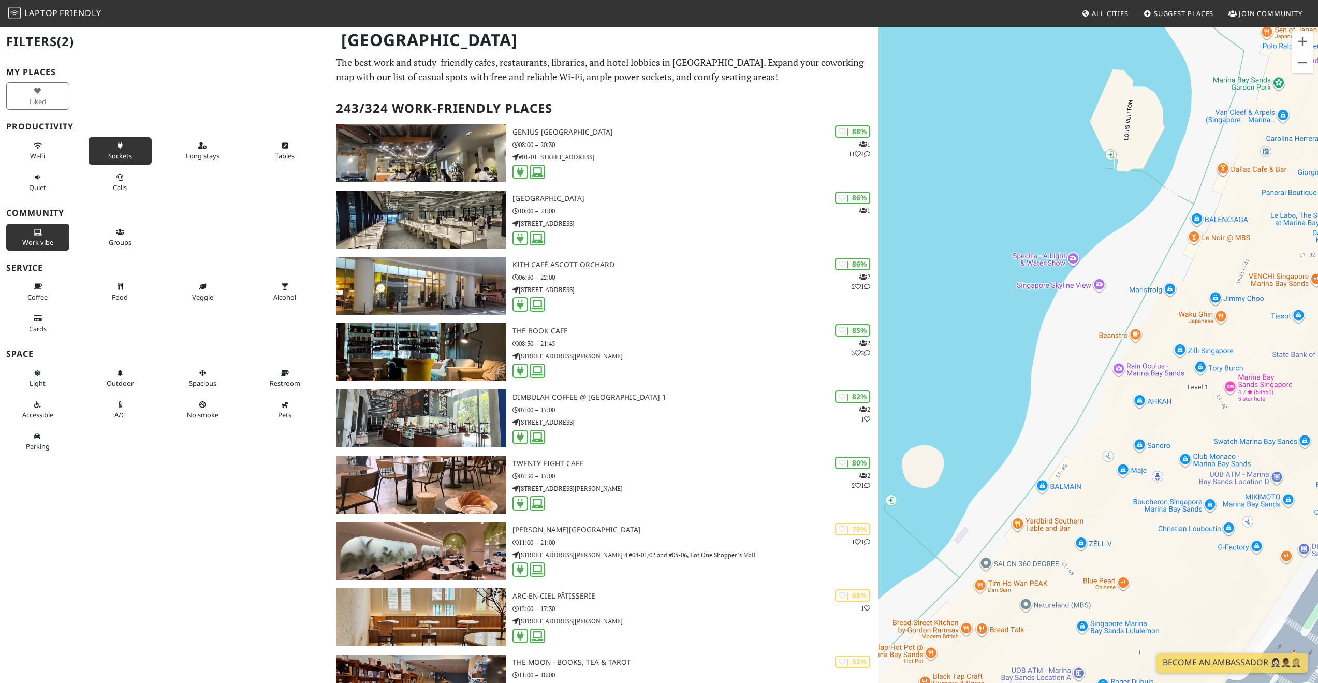
click at [1123, 503] on div "[PERSON_NAME] & Dough @ Millenia Walk" at bounding box center [1097, 367] width 439 height 683
drag, startPoint x: 1153, startPoint y: 457, endPoint x: 1054, endPoint y: 504, distance: 109.5
click at [1054, 504] on div "[PERSON_NAME] & Dough @ Millenia Walk" at bounding box center [1097, 367] width 439 height 683
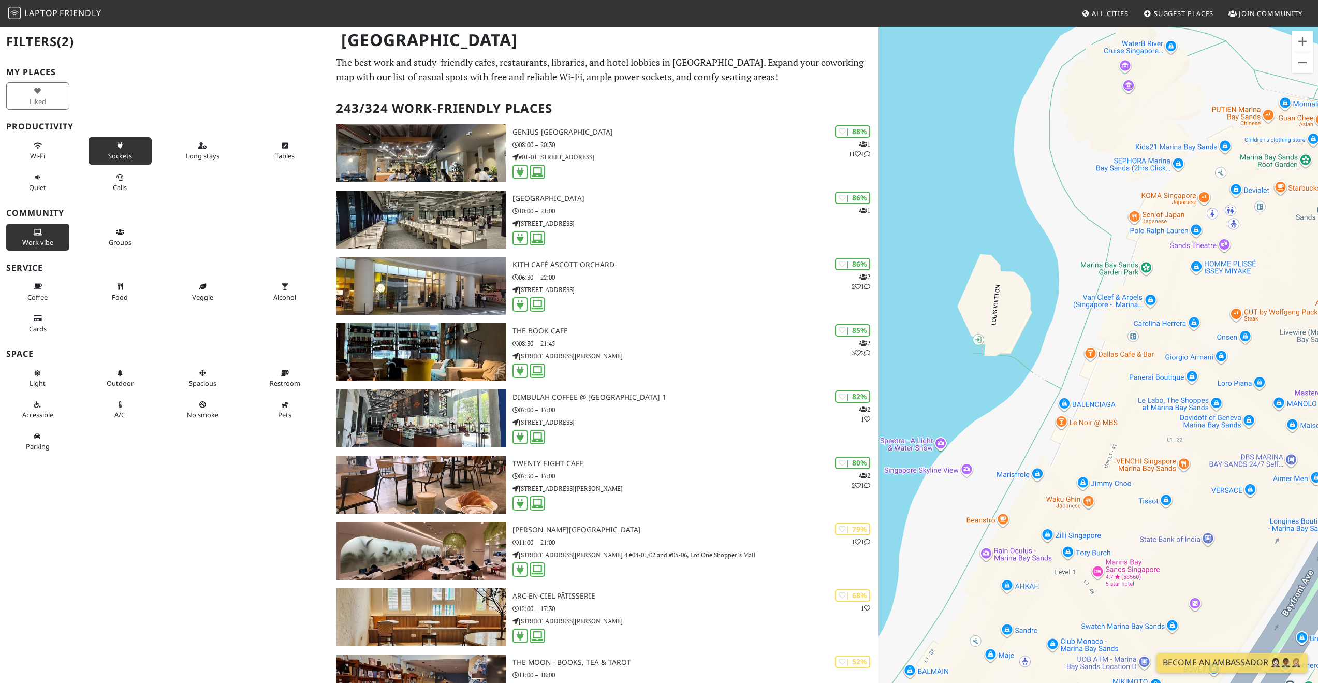
drag, startPoint x: 1056, startPoint y: 427, endPoint x: 925, endPoint y: 596, distance: 214.0
click at [925, 596] on div "[PERSON_NAME] & Dough @ Millenia Walk" at bounding box center [1097, 367] width 439 height 683
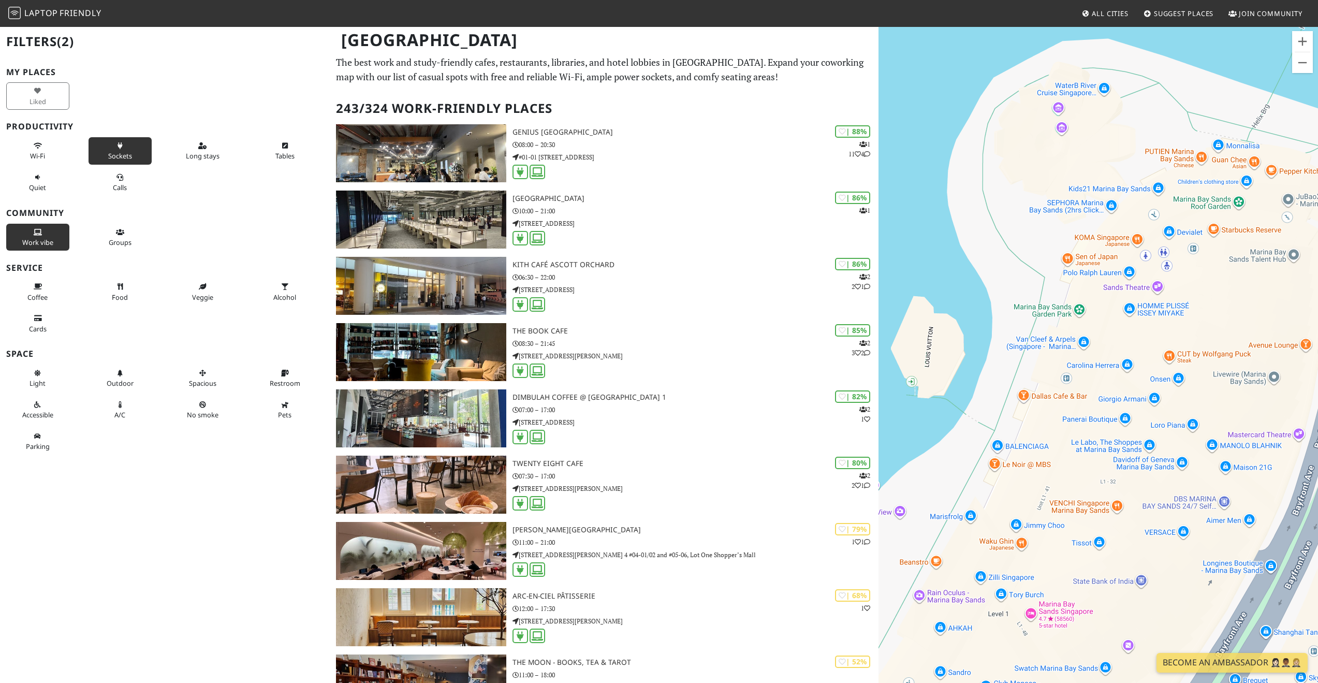
drag, startPoint x: 1112, startPoint y: 462, endPoint x: 1052, endPoint y: 497, distance: 70.3
click at [1052, 497] on div "[PERSON_NAME] & Dough @ Millenia Walk" at bounding box center [1097, 367] width 439 height 683
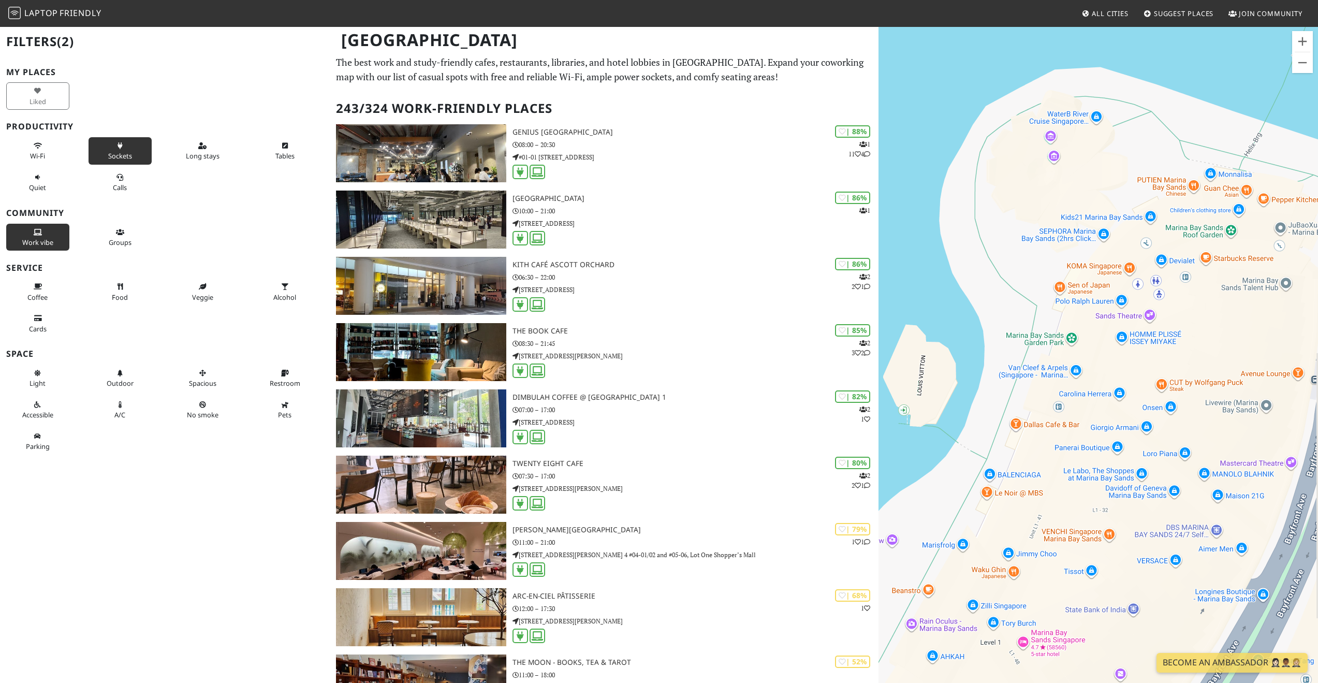
drag, startPoint x: 1198, startPoint y: 345, endPoint x: 1187, endPoint y: 379, distance: 35.2
click at [1189, 377] on div "[PERSON_NAME] & Dough @ Millenia Walk" at bounding box center [1097, 367] width 439 height 683
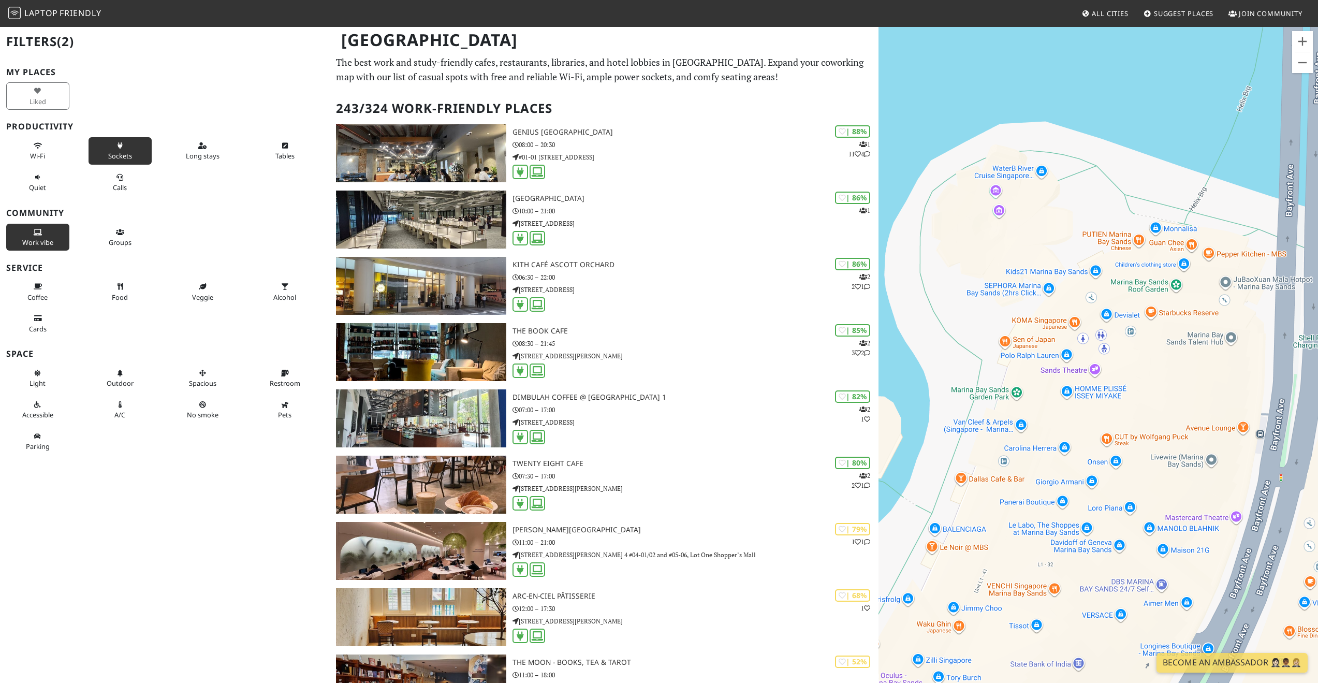
drag, startPoint x: 1207, startPoint y: 354, endPoint x: 1182, endPoint y: 316, distance: 44.5
click at [1141, 409] on div "[PERSON_NAME] & Dough @ Millenia Walk" at bounding box center [1097, 367] width 439 height 683
click at [1182, 316] on div "[PERSON_NAME] & Dough @ Millenia Walk" at bounding box center [1097, 367] width 439 height 683
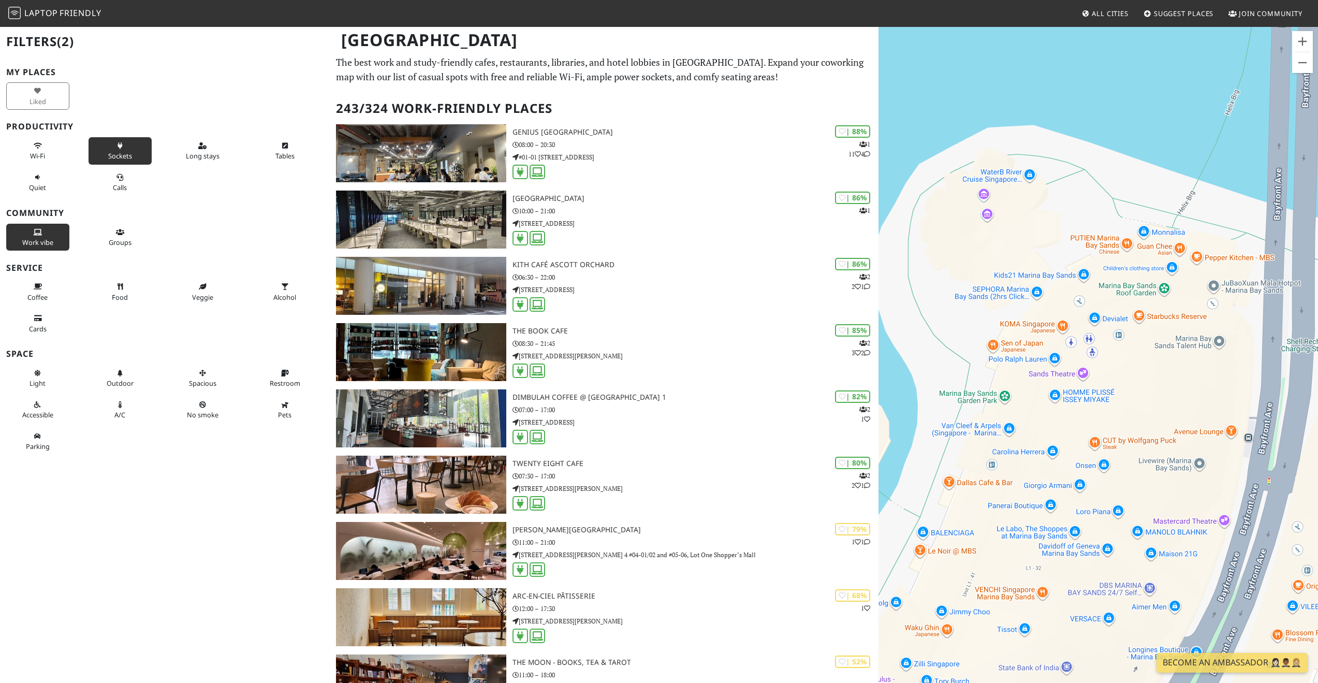
click at [1146, 319] on div "[PERSON_NAME] & Dough @ Millenia Walk" at bounding box center [1097, 367] width 439 height 683
click at [1141, 318] on div "[PERSON_NAME] & Dough @ Millenia Walk" at bounding box center [1097, 367] width 439 height 683
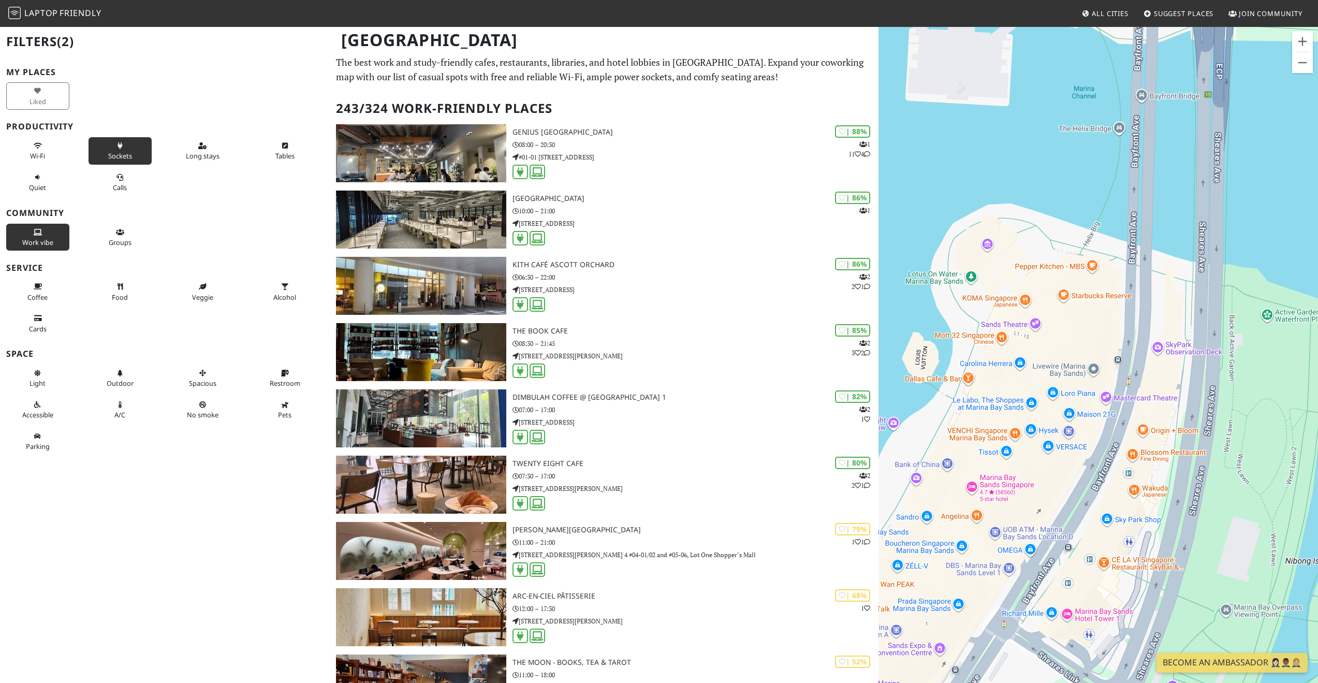
click at [96, 149] on button "Sockets" at bounding box center [120, 150] width 63 height 27
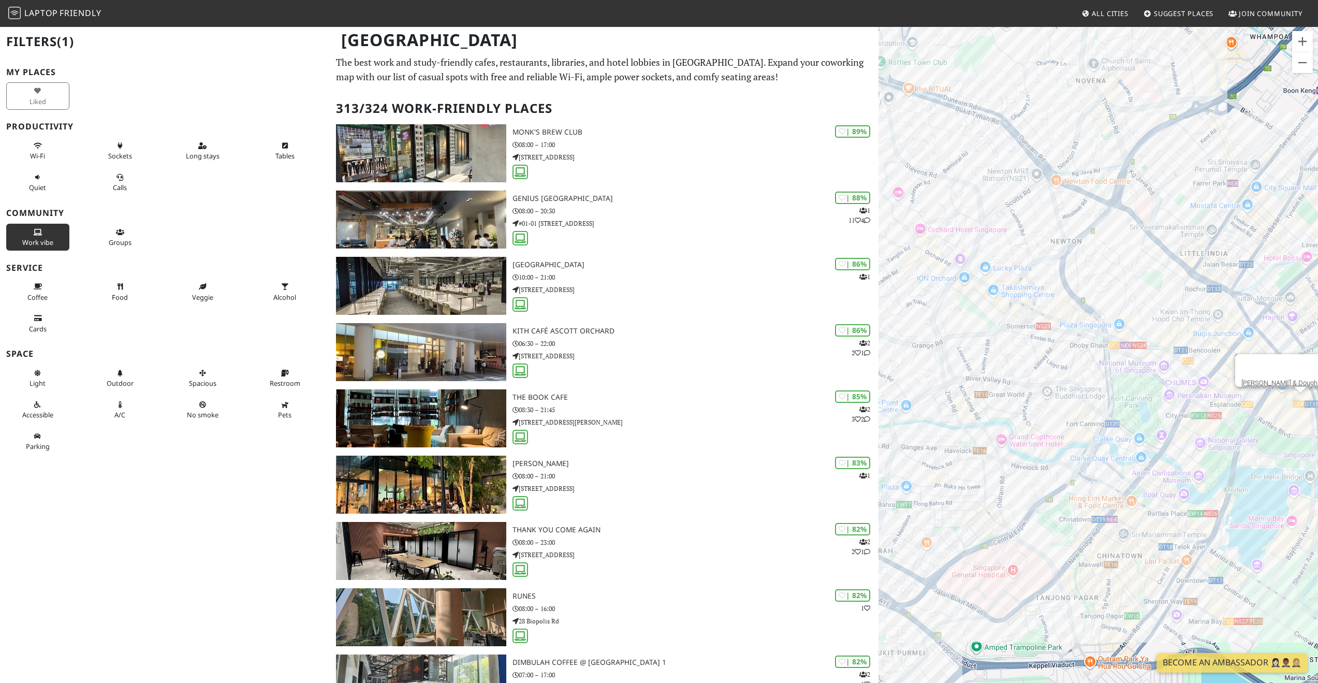
drag, startPoint x: 1184, startPoint y: 554, endPoint x: 1102, endPoint y: 403, distance: 172.4
click at [1102, 403] on div "[PERSON_NAME] & Dough @ Millenia Walk" at bounding box center [1097, 367] width 439 height 683
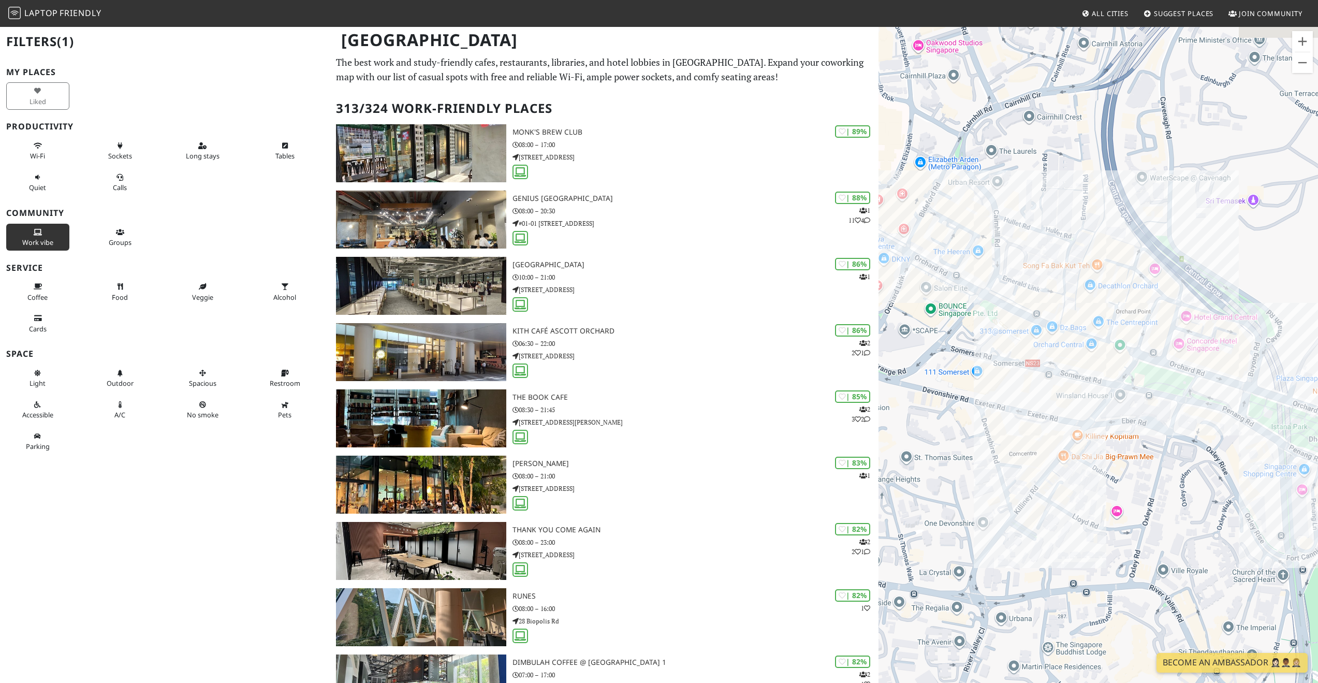
drag, startPoint x: 1084, startPoint y: 364, endPoint x: 1111, endPoint y: 454, distance: 94.0
click at [1111, 458] on div "[PERSON_NAME] & Dough @ Millenia Walk" at bounding box center [1097, 367] width 439 height 683
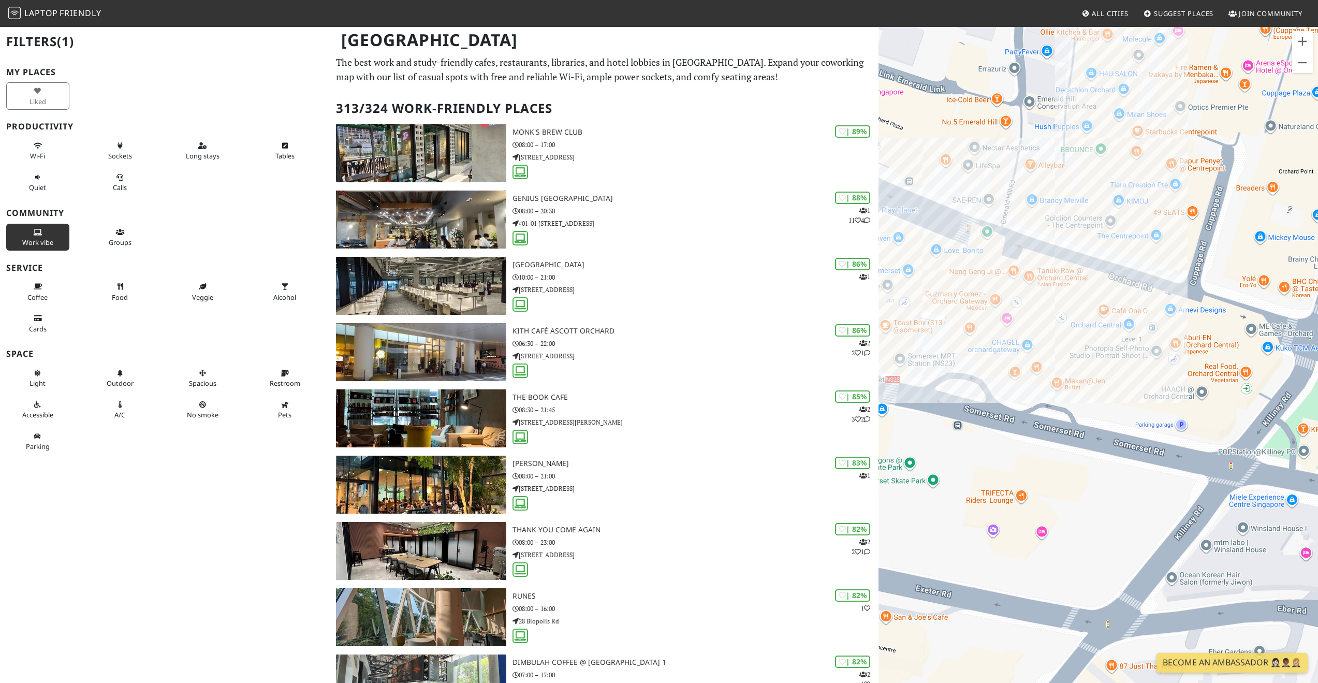
drag, startPoint x: 1041, startPoint y: 371, endPoint x: 1087, endPoint y: 420, distance: 67.4
click at [1087, 420] on div "[PERSON_NAME] & Dough @ Millenia Walk" at bounding box center [1097, 367] width 439 height 683
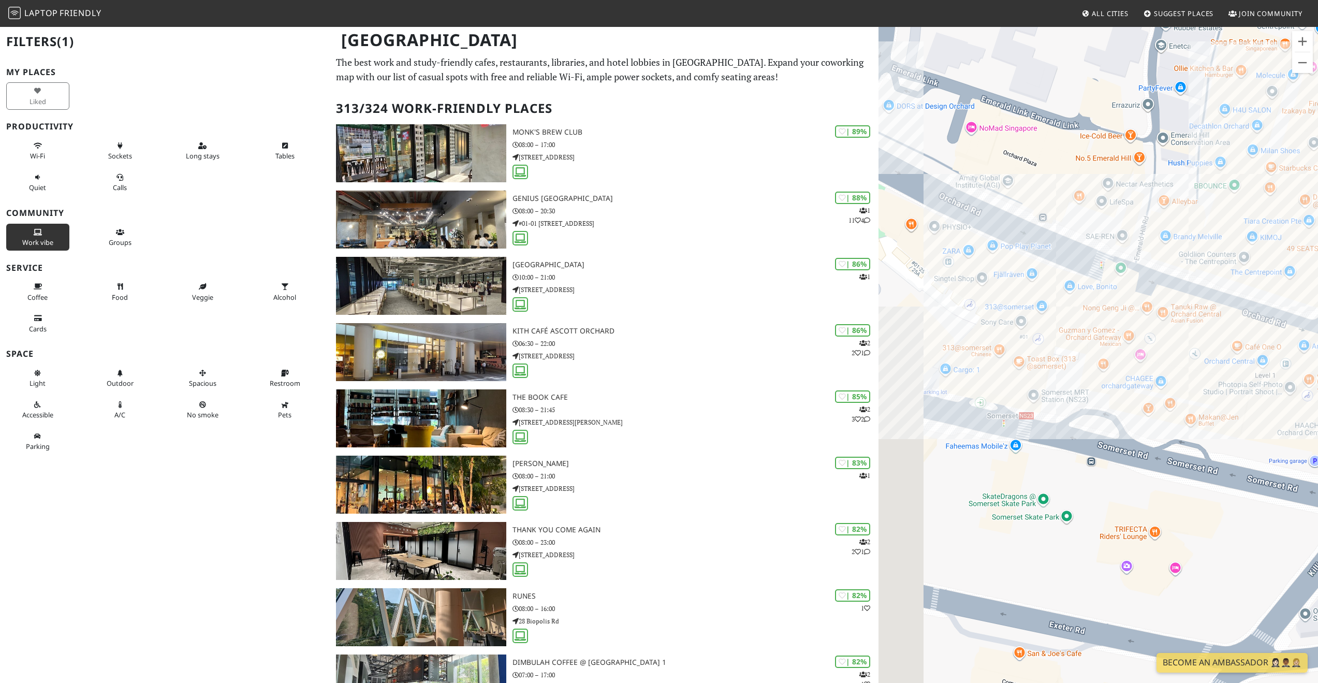
drag, startPoint x: 1054, startPoint y: 395, endPoint x: 1189, endPoint y: 433, distance: 139.2
click at [1189, 433] on div "[PERSON_NAME] & Dough @ Millenia Walk" at bounding box center [1097, 367] width 439 height 683
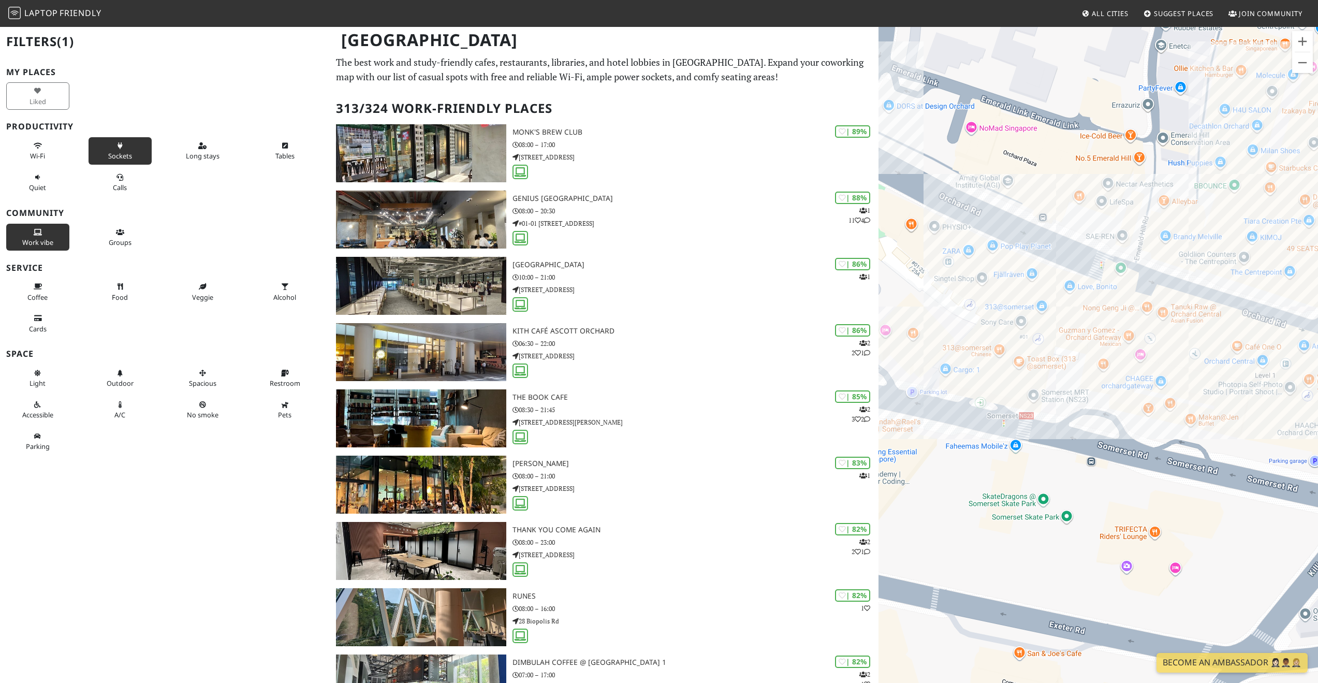
click at [122, 138] on button "Sockets" at bounding box center [120, 150] width 63 height 27
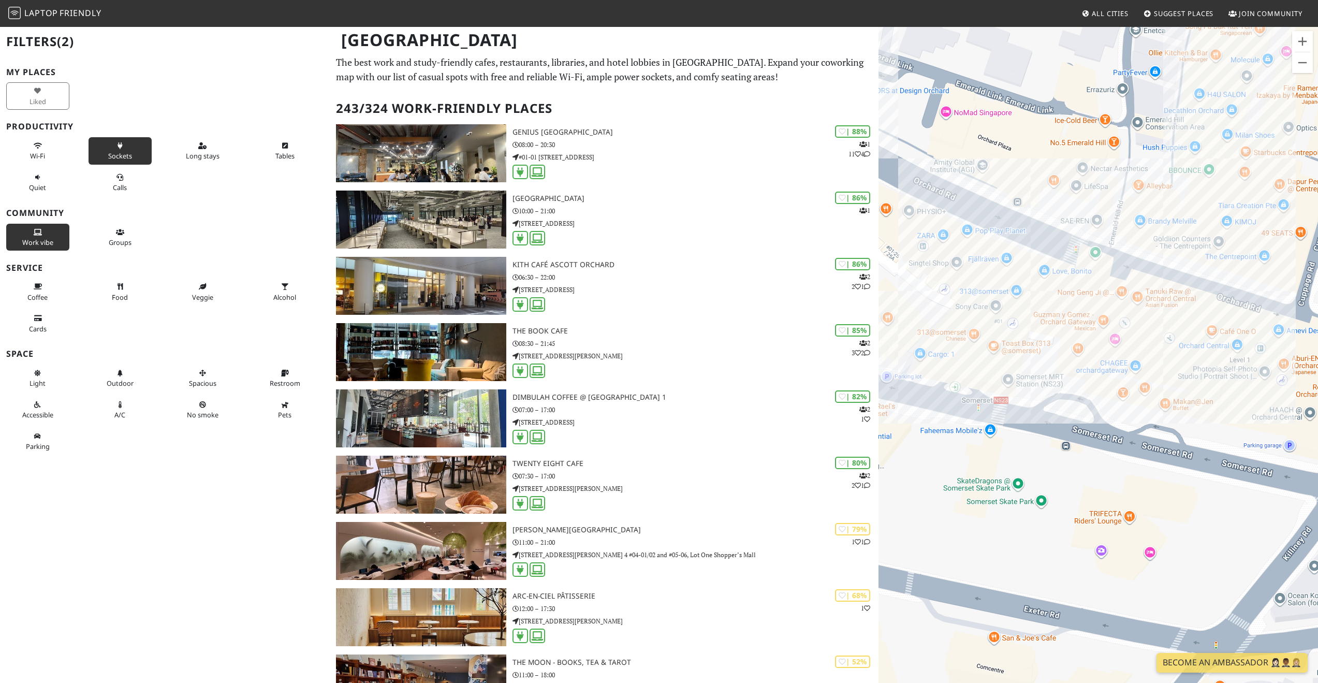
drag, startPoint x: 1143, startPoint y: 292, endPoint x: 1122, endPoint y: 281, distance: 24.3
click at [1122, 281] on div "[PERSON_NAME] & Dough @ Millenia Walk" at bounding box center [1097, 367] width 439 height 683
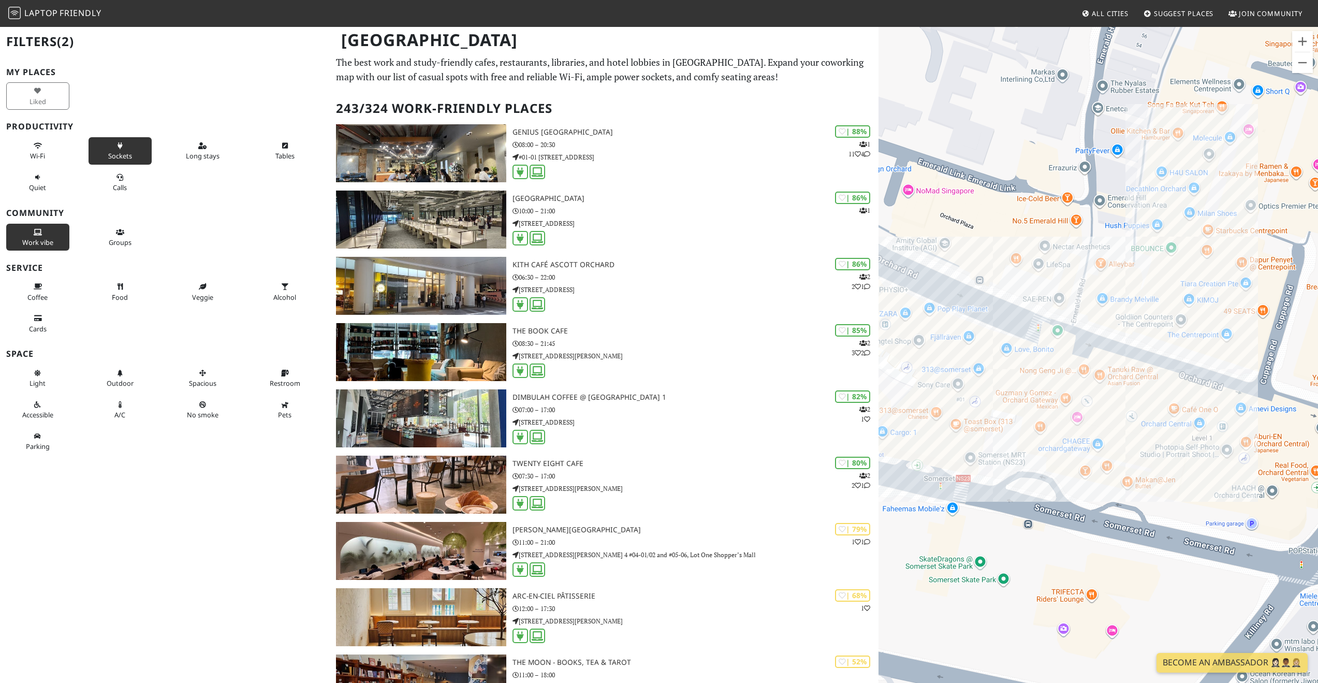
drag, startPoint x: 1132, startPoint y: 302, endPoint x: 1094, endPoint y: 381, distance: 87.8
click at [1094, 381] on div "[PERSON_NAME] & Dough @ Millenia Walk" at bounding box center [1097, 367] width 439 height 683
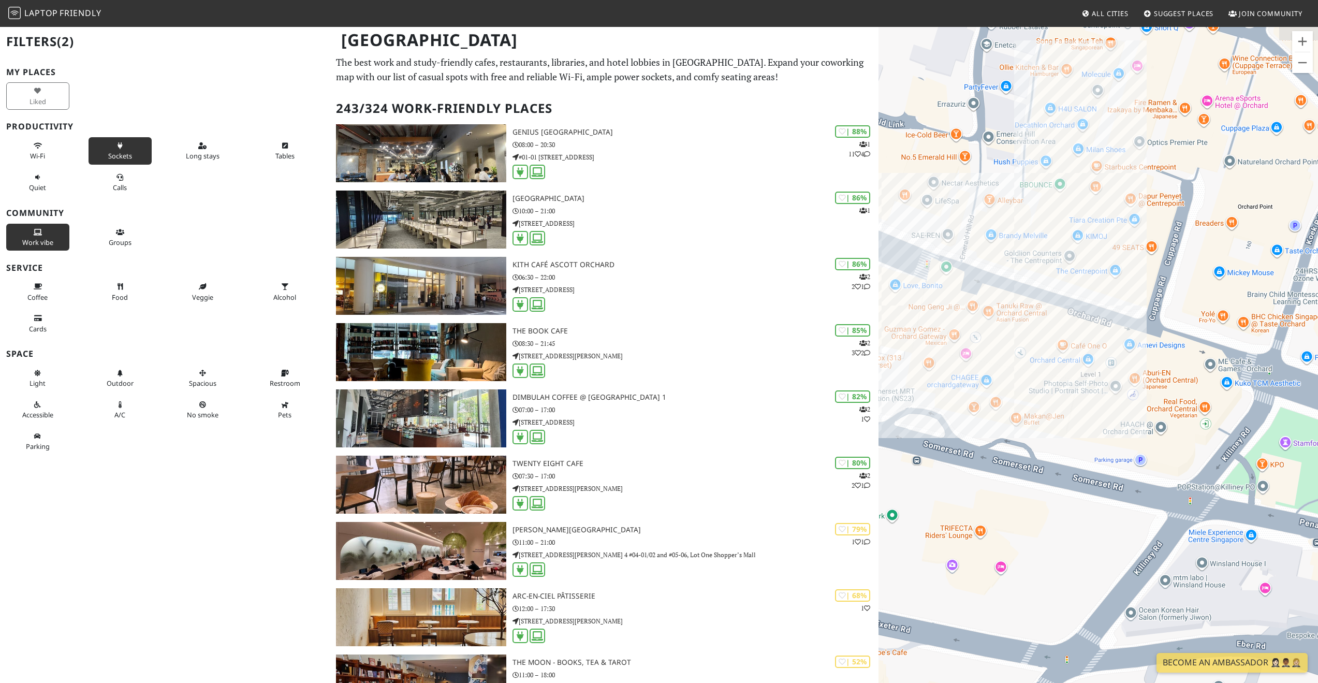
drag, startPoint x: 1171, startPoint y: 348, endPoint x: 1059, endPoint y: 284, distance: 129.4
click at [1059, 284] on div "[PERSON_NAME] & Dough @ Millenia Walk" at bounding box center [1097, 367] width 439 height 683
click at [1120, 382] on div "[PERSON_NAME] & Dough @ Millenia Walk Equate Coffee" at bounding box center [1097, 367] width 439 height 683
click at [1110, 361] on link "Equate Coffee" at bounding box center [1118, 365] width 41 height 8
click at [1054, 303] on div "Equate Coffee" at bounding box center [1097, 367] width 439 height 683
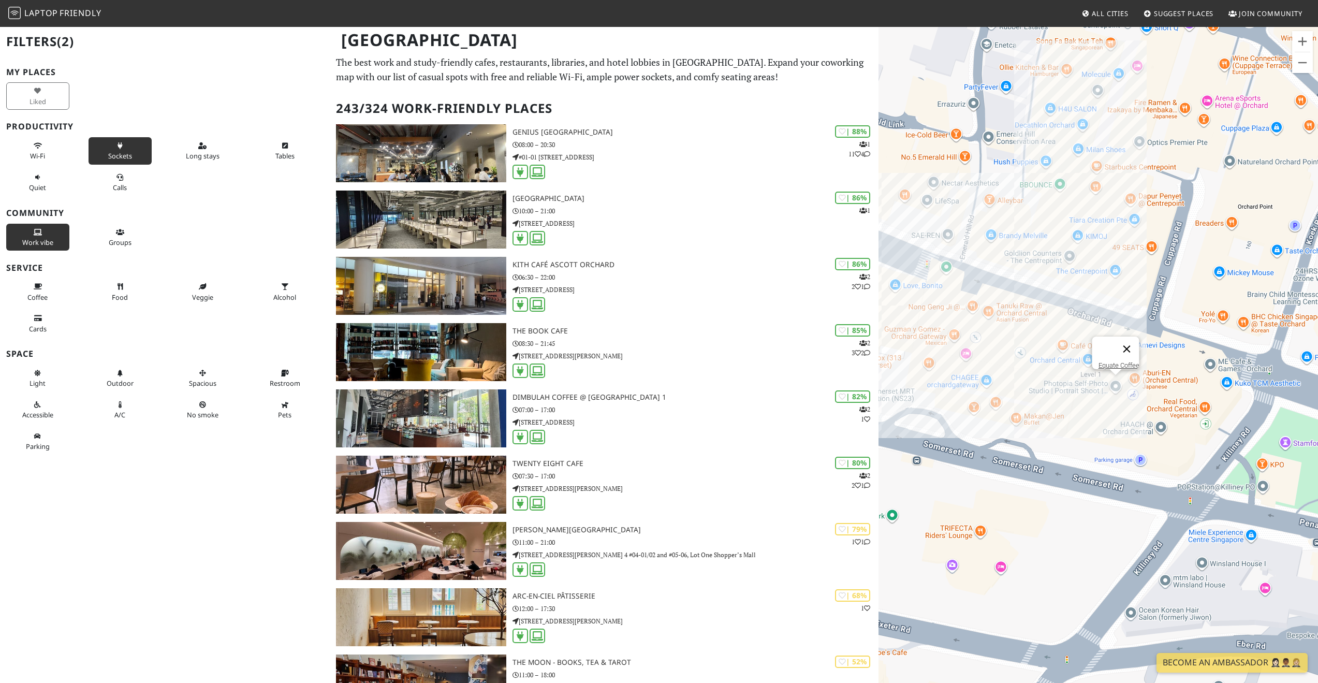
click at [1131, 343] on button "Close" at bounding box center [1126, 348] width 25 height 25
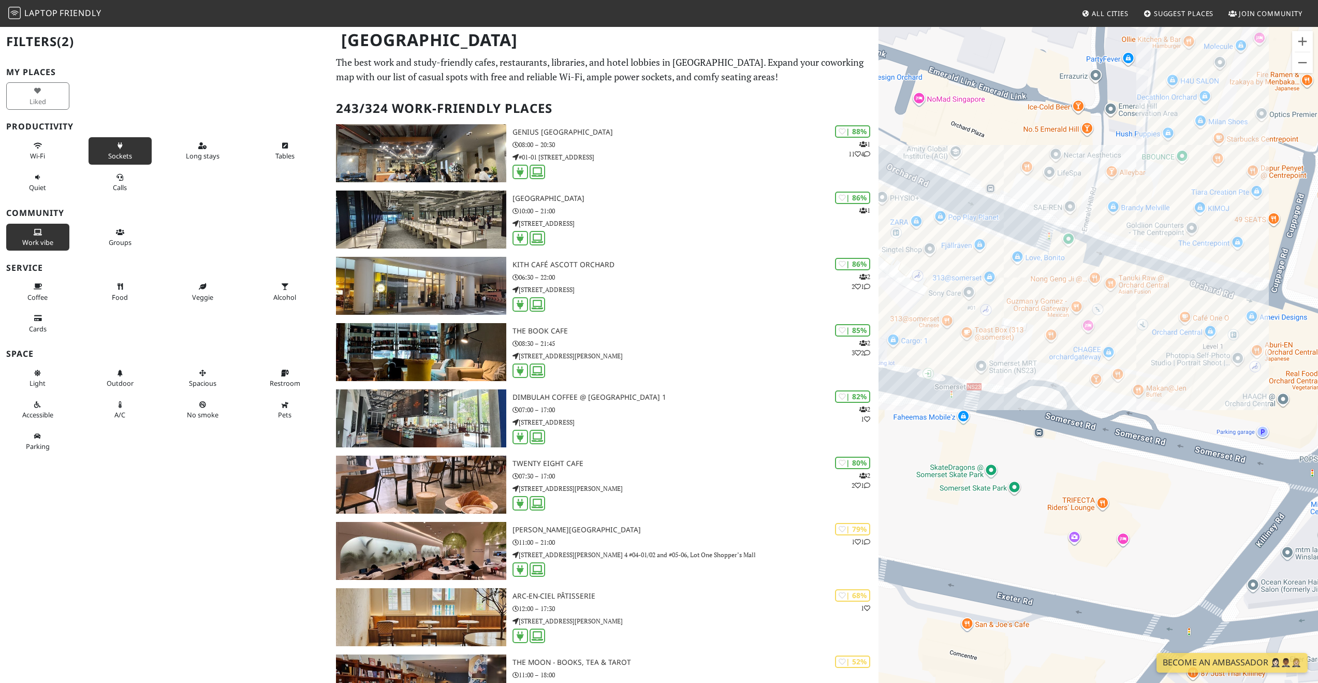
drag, startPoint x: 1038, startPoint y: 354, endPoint x: 1157, endPoint y: 328, distance: 122.5
click at [1157, 328] on div at bounding box center [1097, 367] width 439 height 683
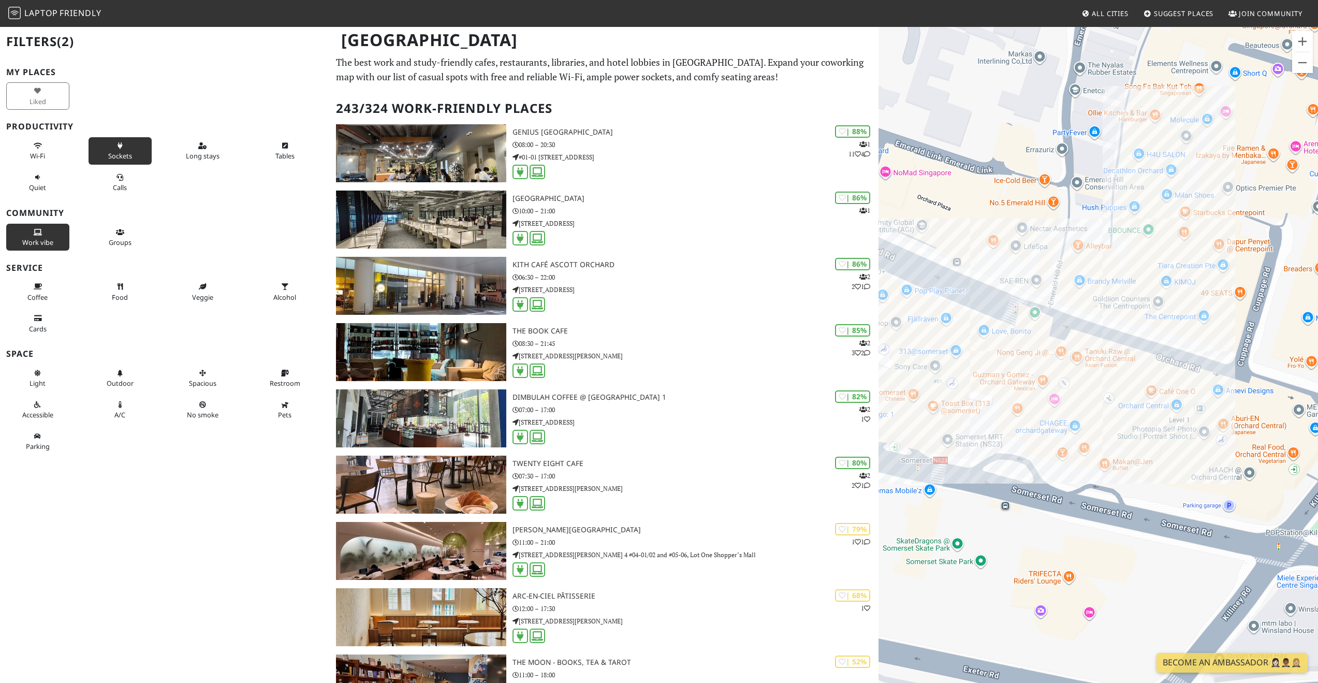
drag, startPoint x: 1124, startPoint y: 241, endPoint x: 1059, endPoint y: 350, distance: 127.0
click at [1059, 350] on div at bounding box center [1097, 367] width 439 height 683
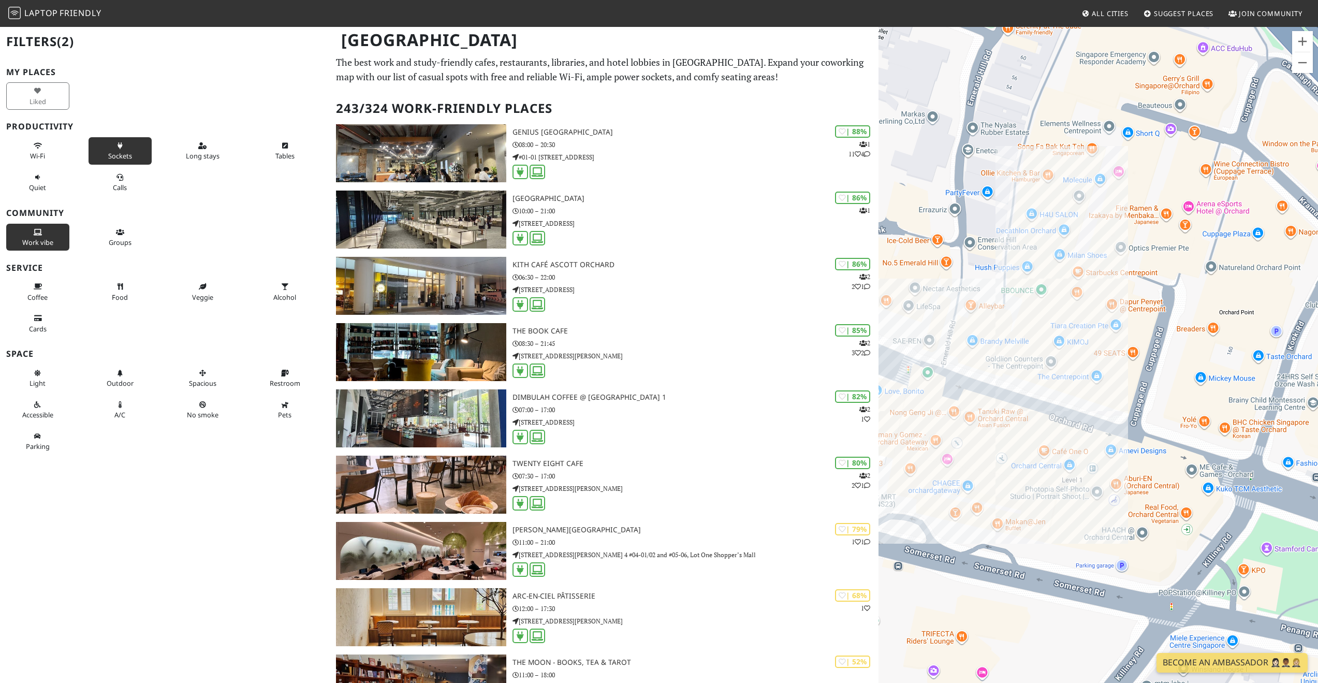
drag, startPoint x: 1205, startPoint y: 290, endPoint x: 1316, endPoint y: 228, distance: 127.3
click at [1311, 230] on div at bounding box center [1097, 367] width 439 height 683
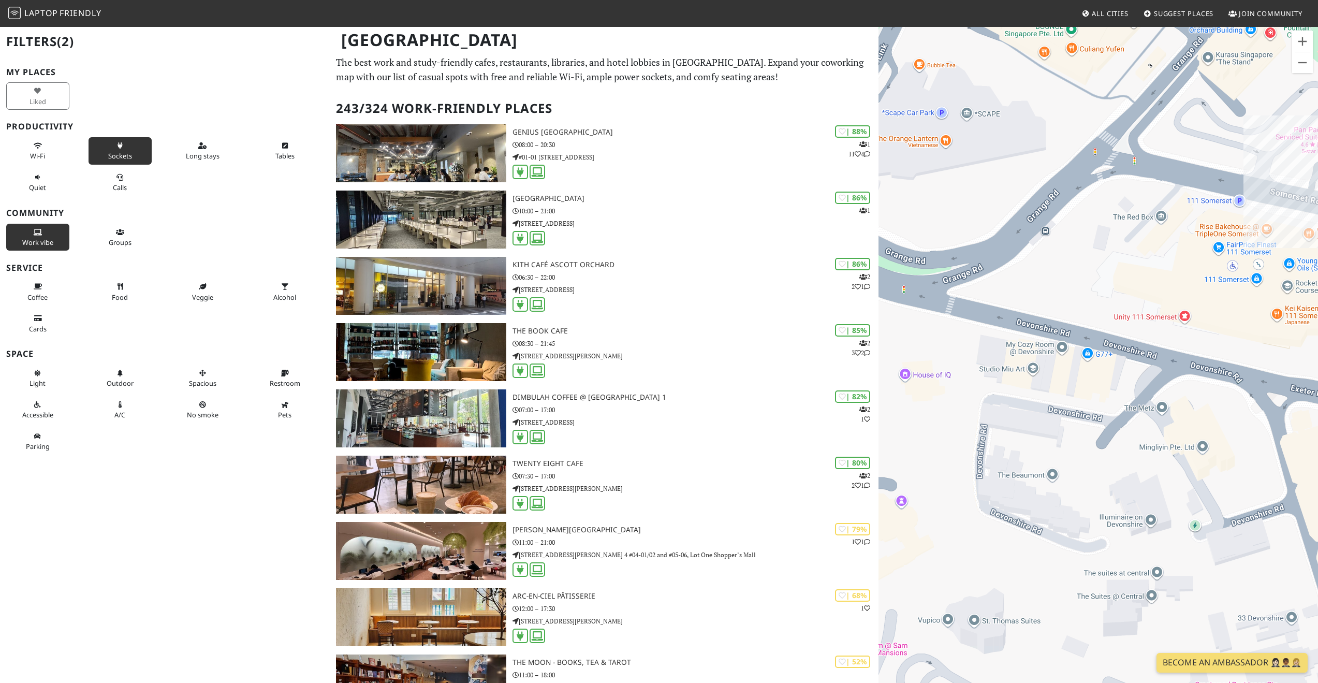
drag, startPoint x: 1148, startPoint y: 302, endPoint x: 990, endPoint y: 392, distance: 181.8
click at [990, 392] on div at bounding box center [1097, 367] width 439 height 683
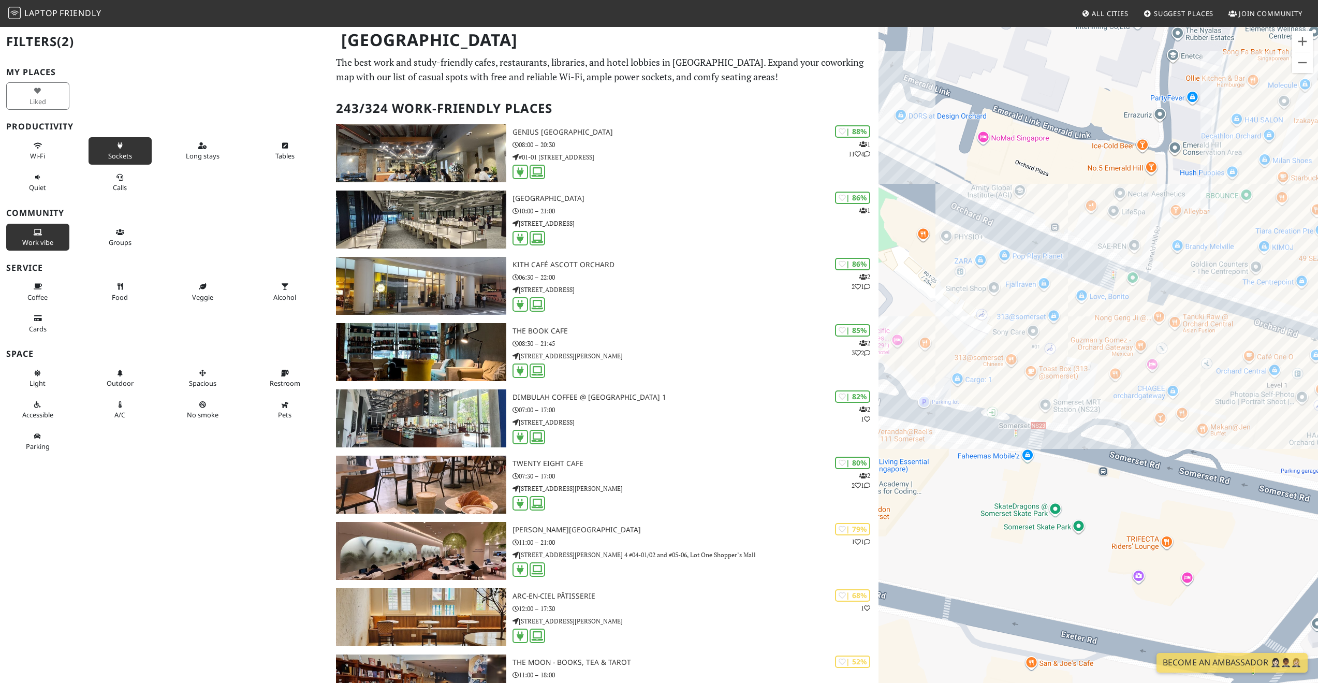
drag, startPoint x: 1154, startPoint y: 324, endPoint x: 1308, endPoint y: 179, distance: 211.3
click at [1308, 180] on div at bounding box center [1097, 367] width 439 height 683
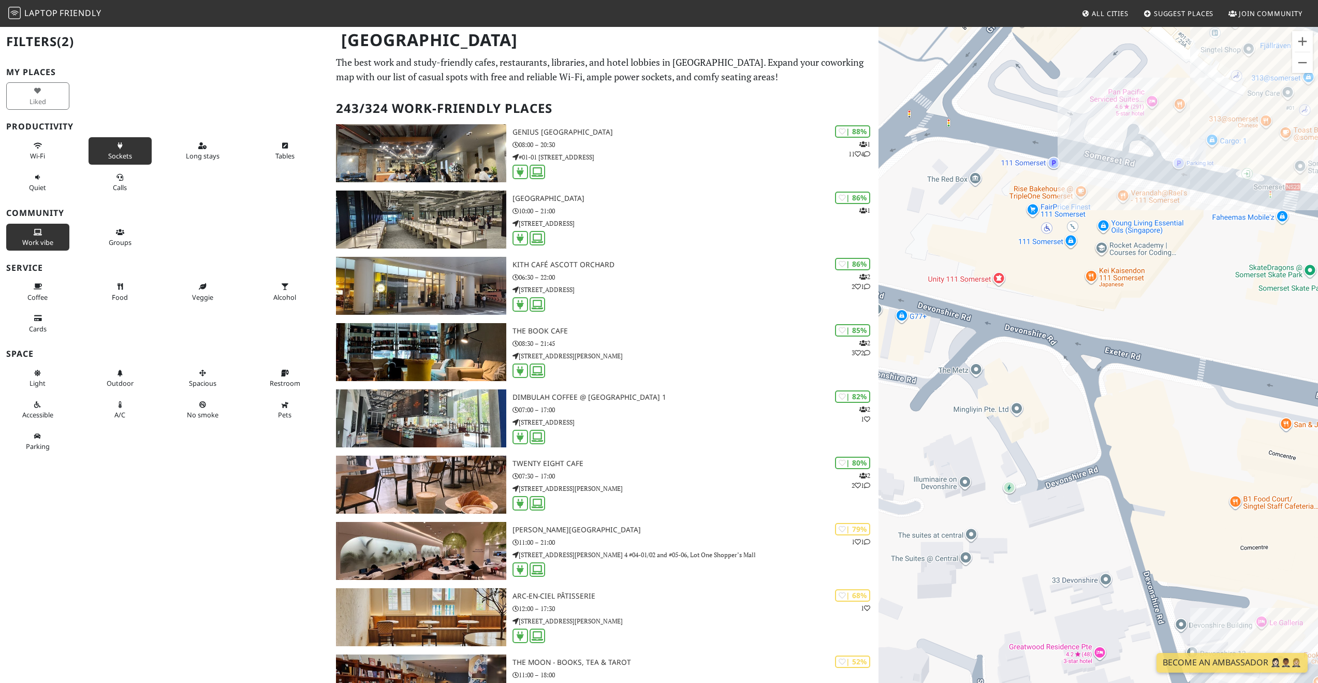
drag, startPoint x: 1213, startPoint y: 262, endPoint x: 1148, endPoint y: 323, distance: 89.7
click at [1154, 310] on div at bounding box center [1097, 367] width 439 height 683
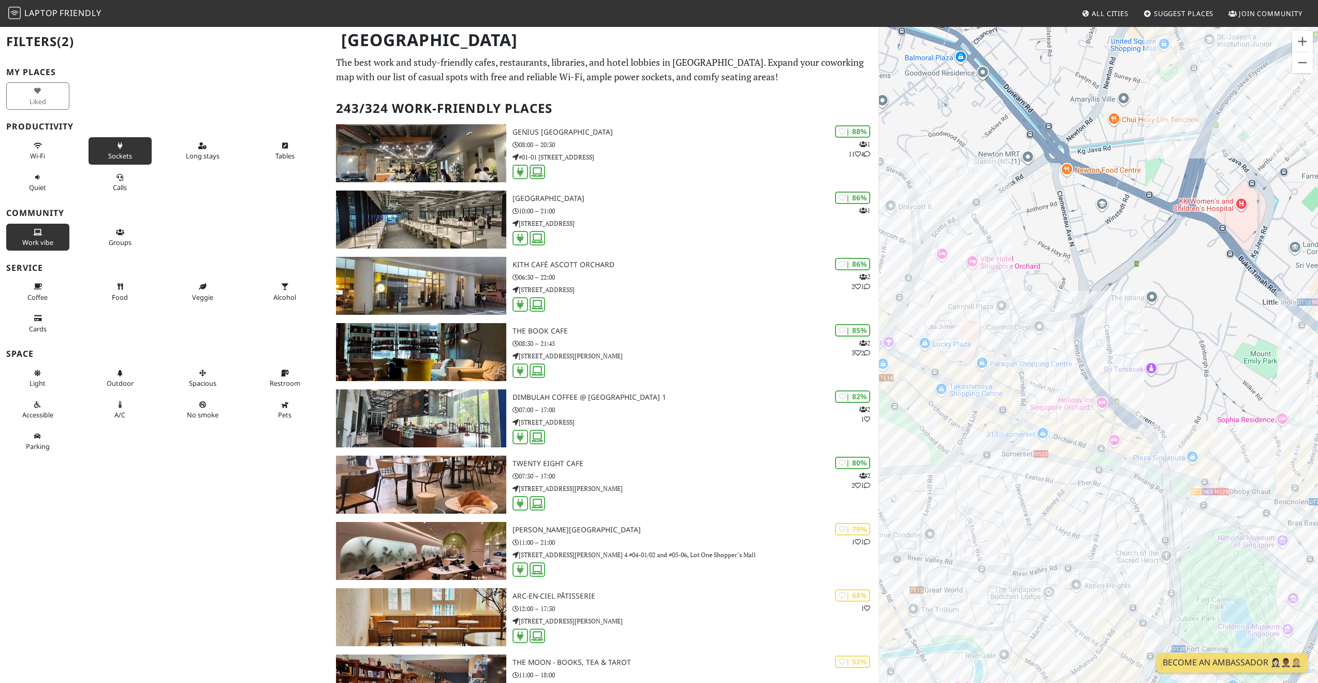
drag, startPoint x: 1094, startPoint y: 412, endPoint x: 1134, endPoint y: 327, distance: 94.0
click at [1134, 327] on div at bounding box center [1097, 367] width 439 height 683
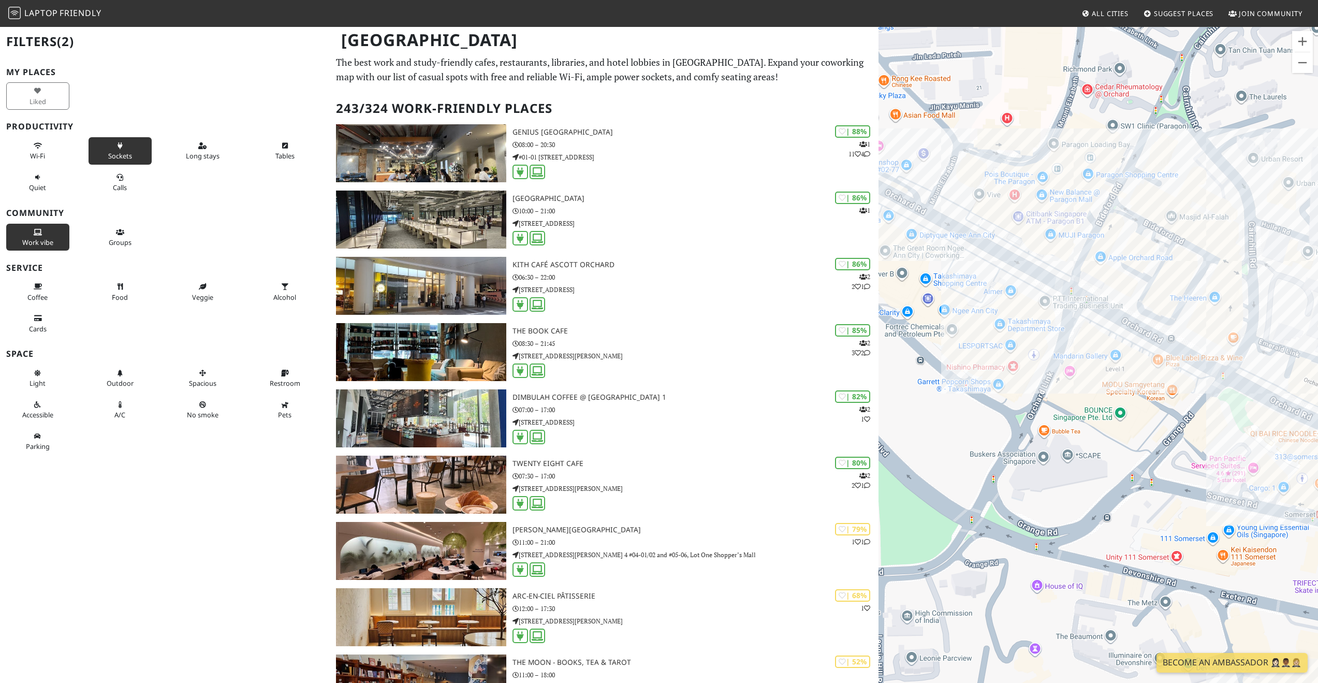
drag, startPoint x: 960, startPoint y: 276, endPoint x: 1055, endPoint y: 448, distance: 196.0
click at [1055, 448] on div at bounding box center [1097, 367] width 439 height 683
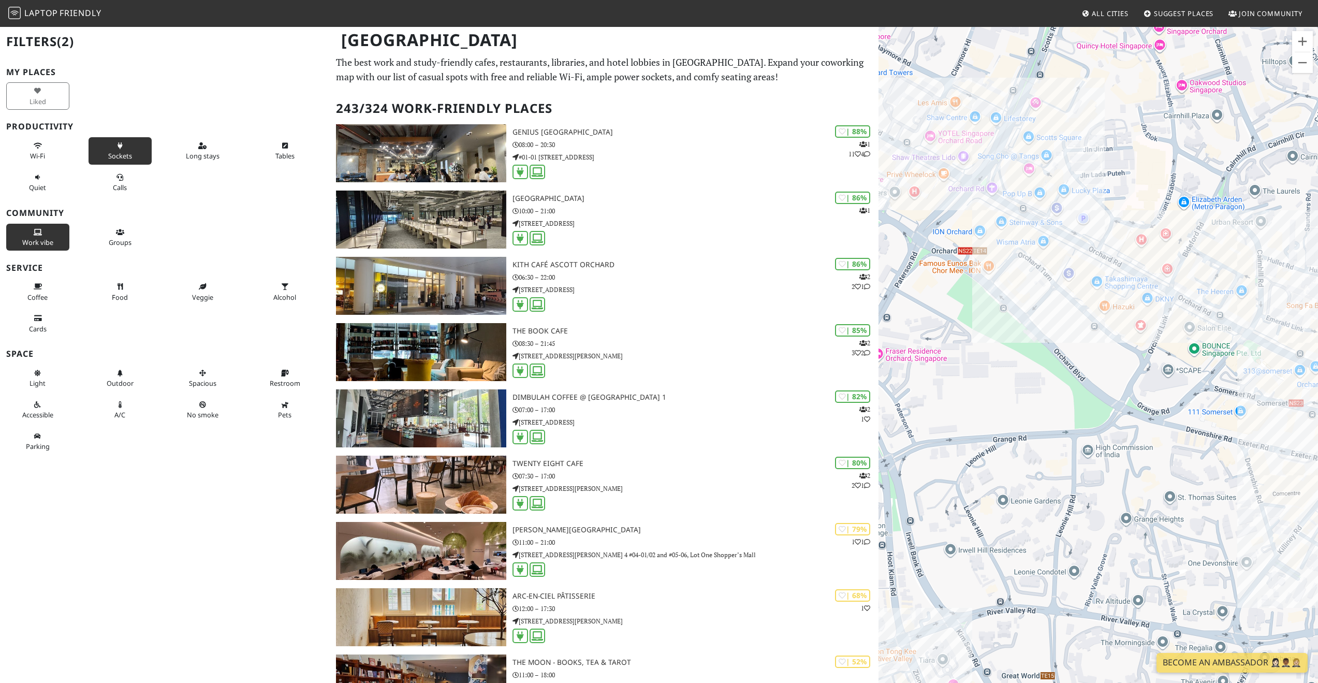
drag, startPoint x: 950, startPoint y: 294, endPoint x: 1016, endPoint y: 226, distance: 94.4
click at [1016, 226] on div at bounding box center [1097, 367] width 439 height 683
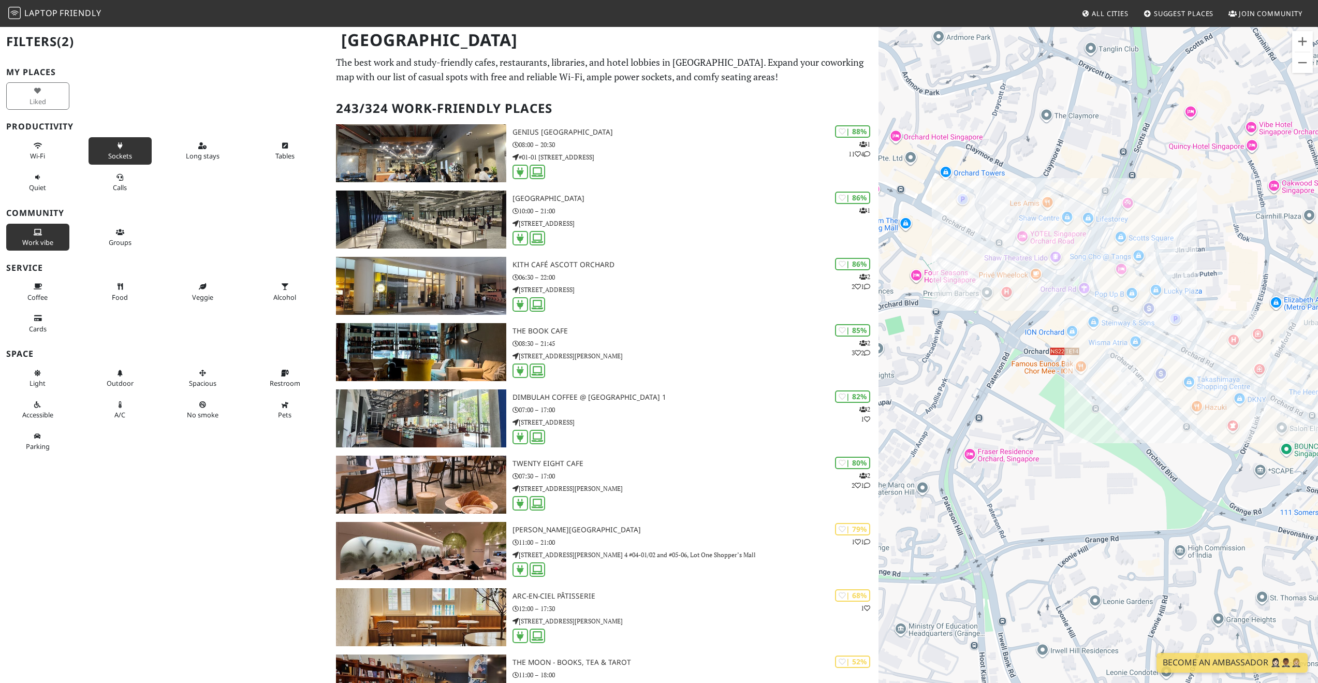
drag, startPoint x: 1003, startPoint y: 294, endPoint x: 1098, endPoint y: 410, distance: 150.5
click at [1098, 410] on div at bounding box center [1097, 367] width 439 height 683
drag, startPoint x: 1086, startPoint y: 429, endPoint x: 949, endPoint y: 220, distance: 249.4
click at [951, 225] on div at bounding box center [1097, 367] width 439 height 683
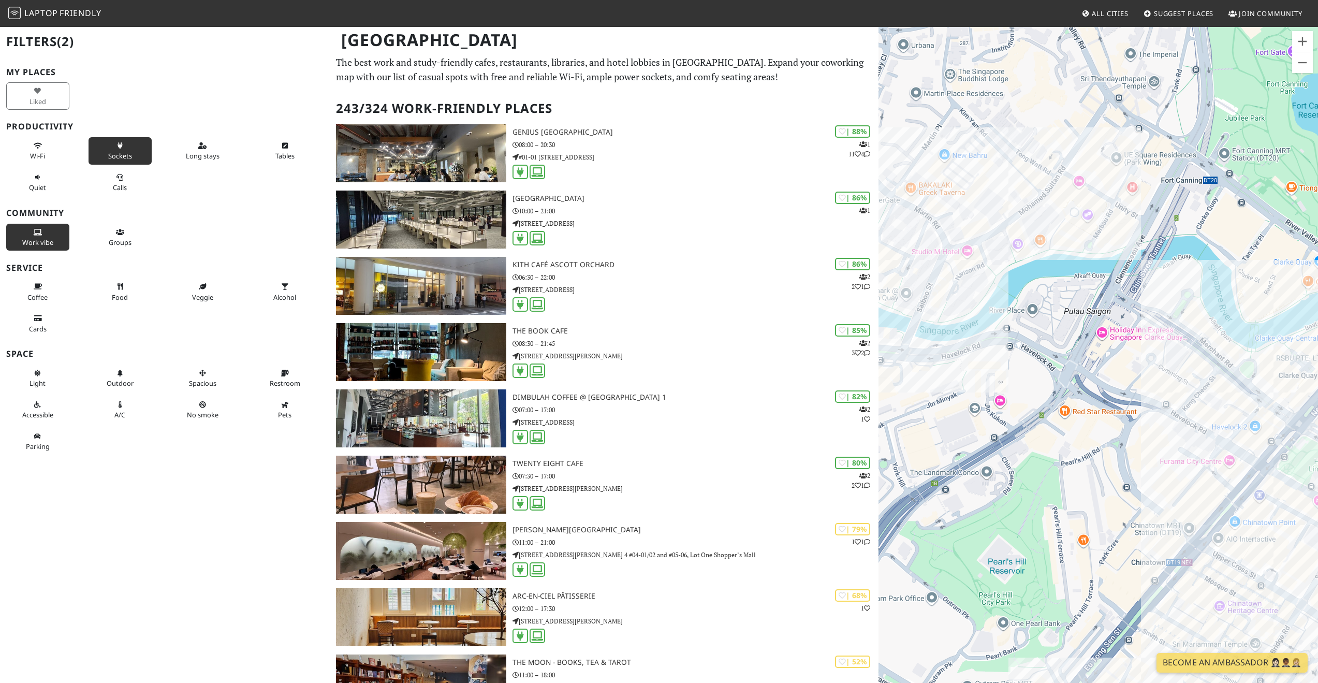
drag, startPoint x: 1108, startPoint y: 386, endPoint x: 1097, endPoint y: 427, distance: 41.7
click at [1097, 427] on div at bounding box center [1097, 367] width 439 height 683
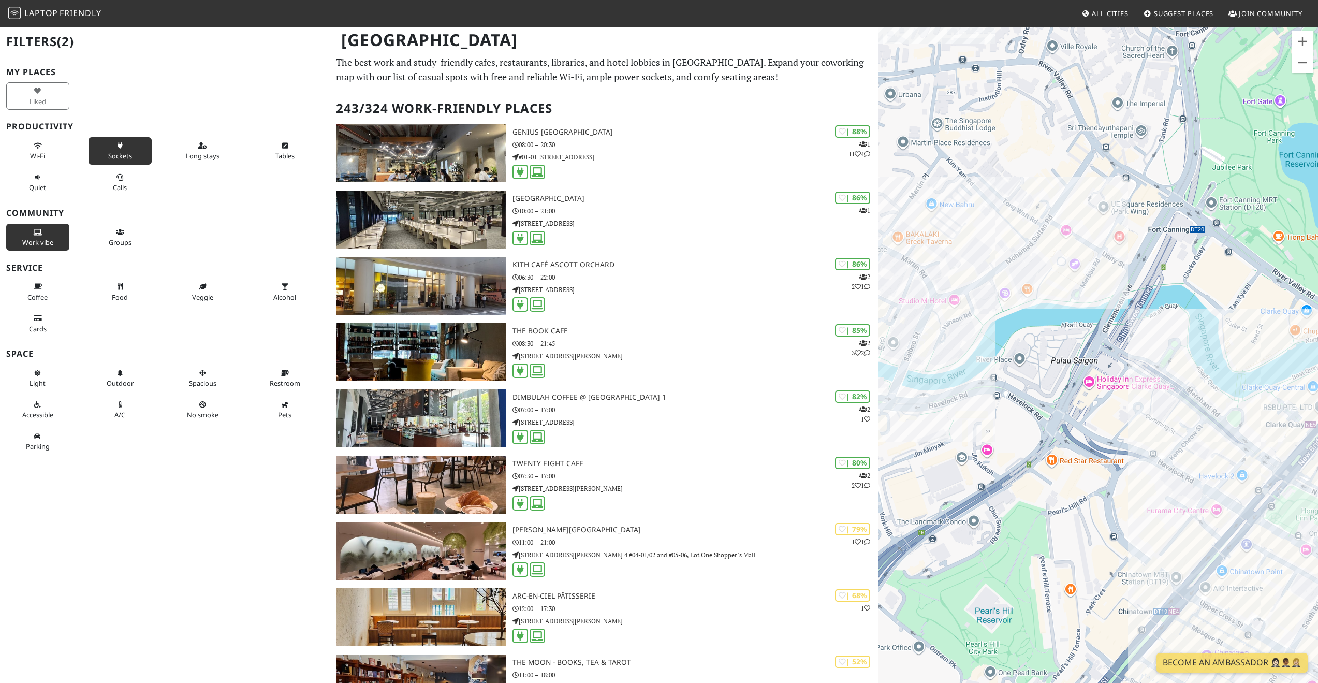
drag, startPoint x: 1167, startPoint y: 278, endPoint x: 1120, endPoint y: 473, distance: 200.6
click at [1120, 473] on div at bounding box center [1097, 367] width 439 height 683
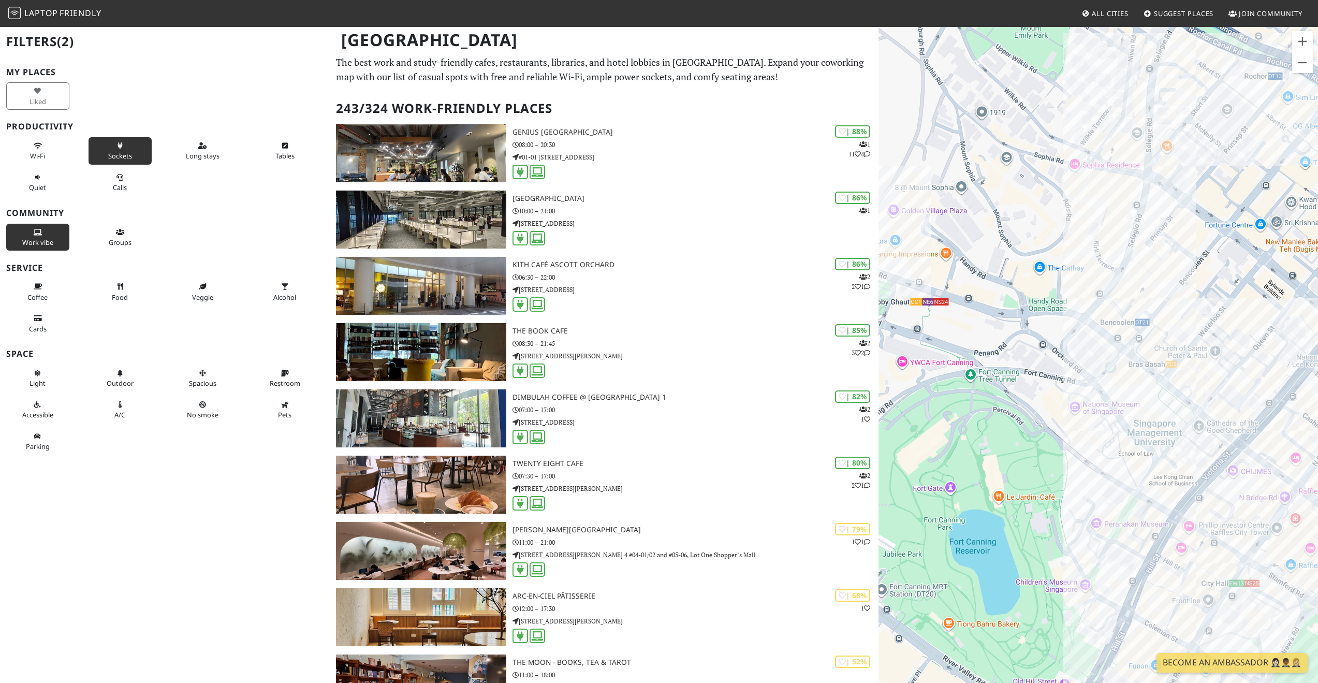
drag, startPoint x: 1166, startPoint y: 418, endPoint x: 943, endPoint y: 390, distance: 224.8
click at [943, 390] on div at bounding box center [1097, 367] width 439 height 683
